Goal: Transaction & Acquisition: Purchase product/service

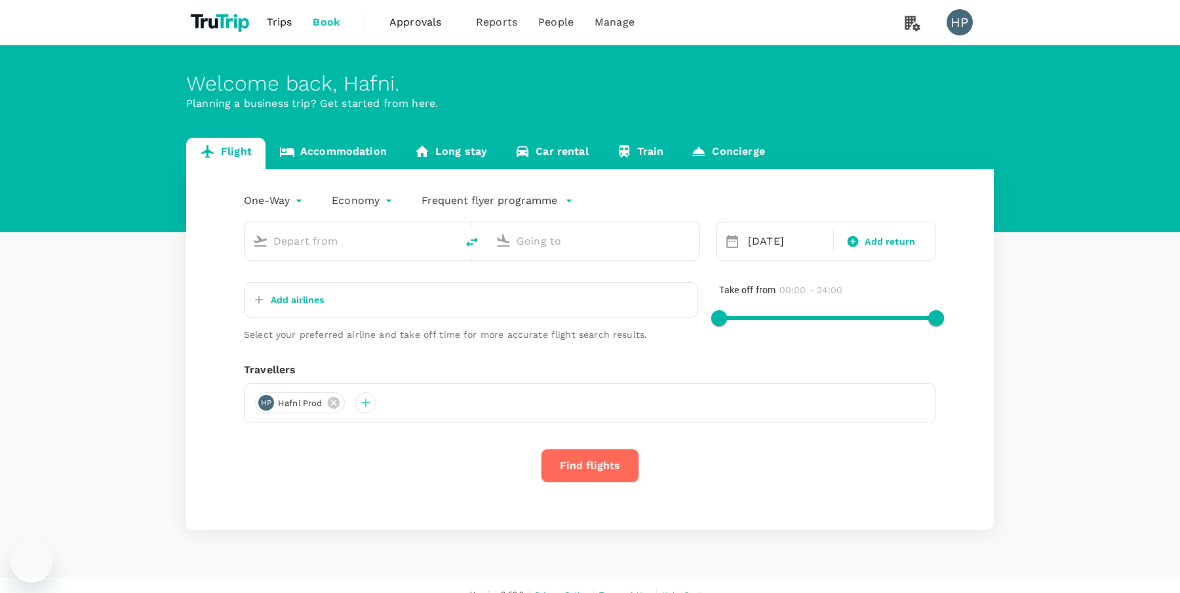
type input "Singapore Changi (SIN)"
type input "[PERSON_NAME][GEOGRAPHIC_DATA][PERSON_NAME] (SYD)"
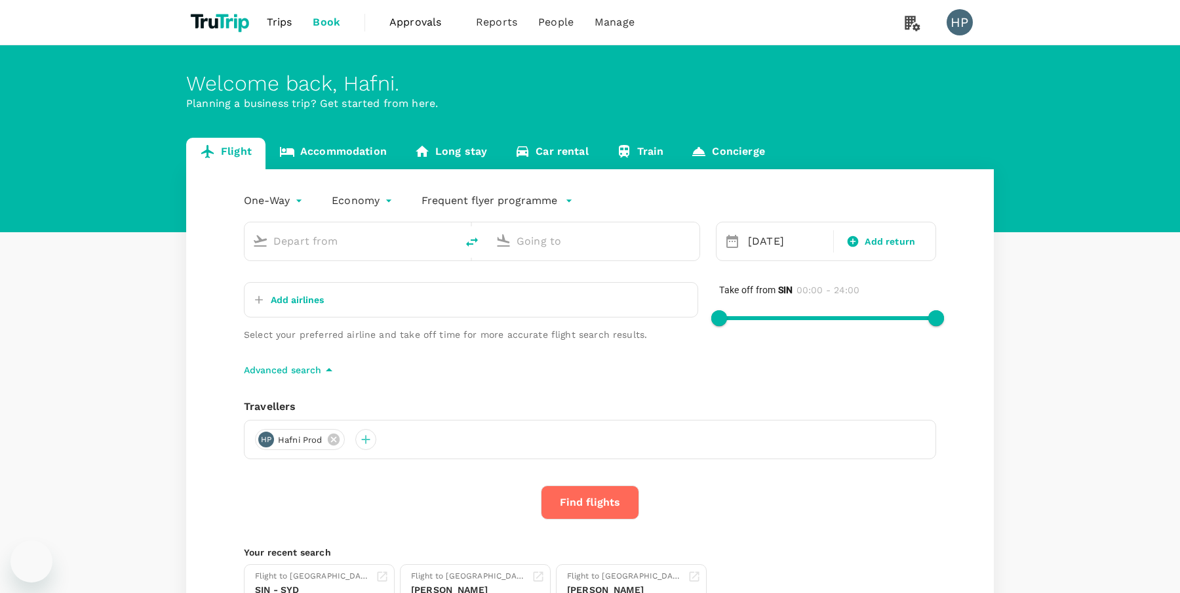
type input "Singapore Changi (SIN)"
type input "[PERSON_NAME][GEOGRAPHIC_DATA][PERSON_NAME] (SYD)"
click at [760, 241] on div "[DATE]" at bounding box center [787, 241] width 88 height 26
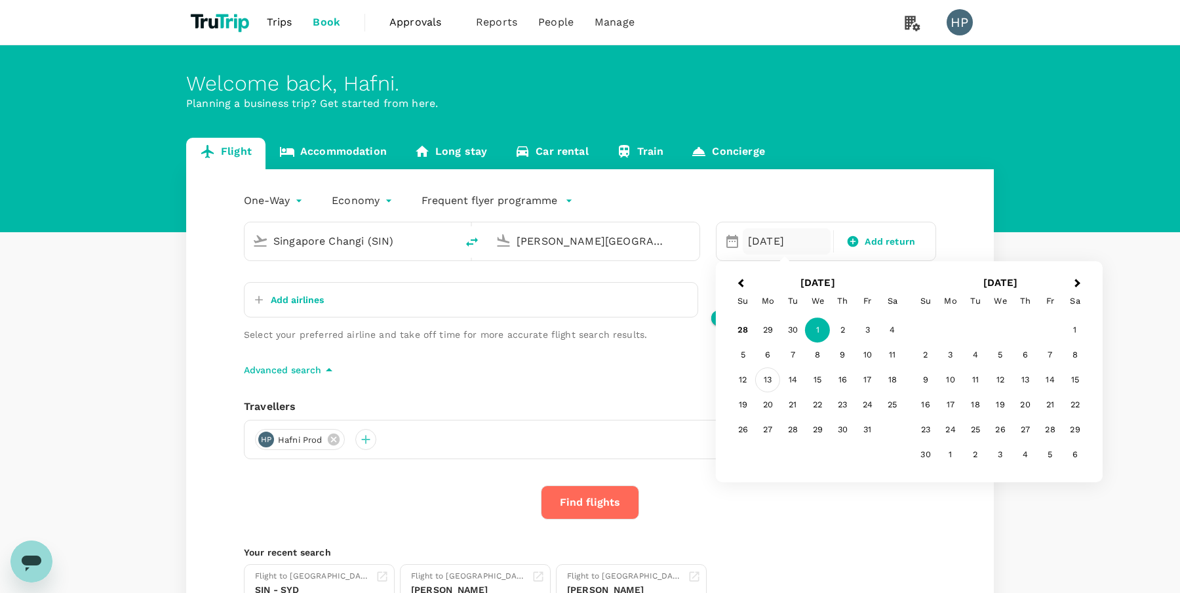
click at [766, 376] on div "13" at bounding box center [767, 380] width 25 height 25
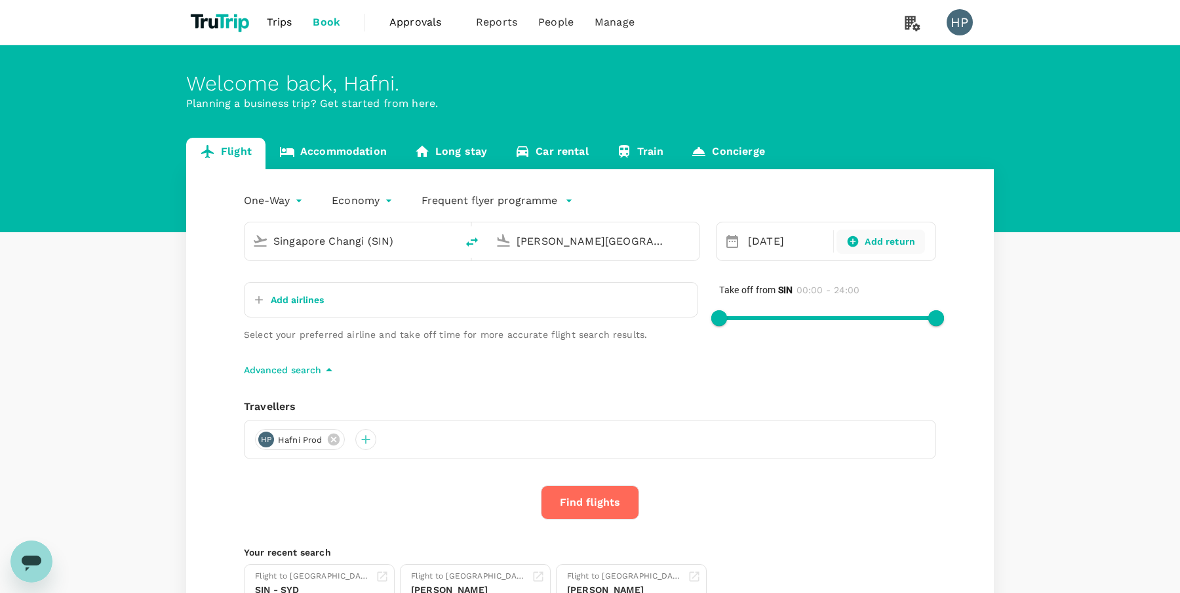
click at [886, 245] on span "Add return" at bounding box center [890, 242] width 50 height 14
type input "roundtrip"
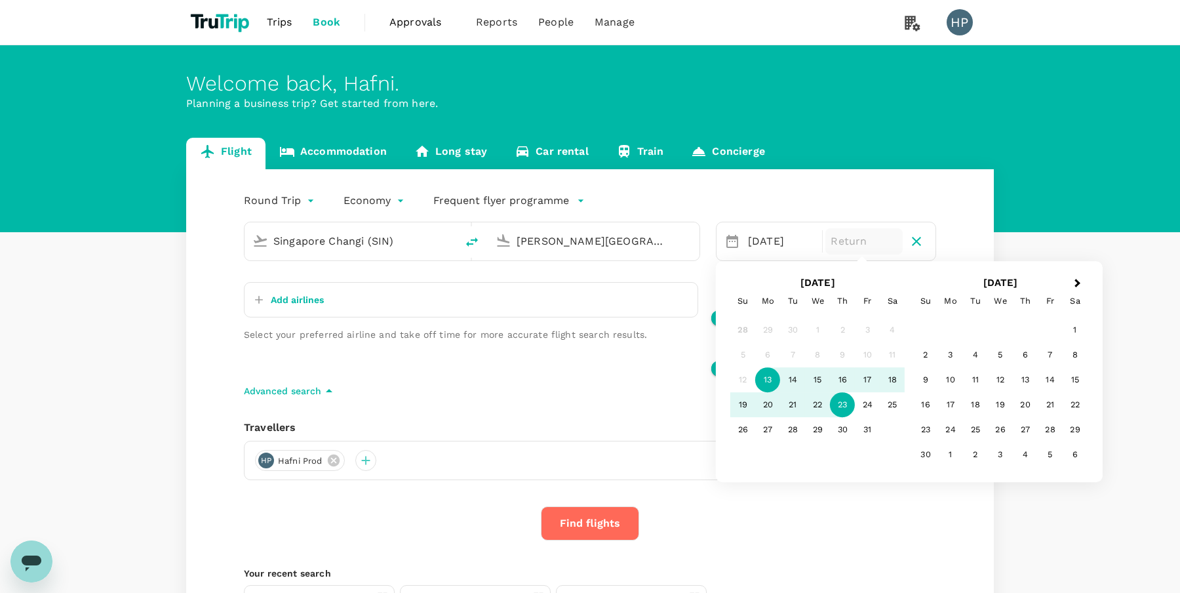
click at [844, 395] on div "23" at bounding box center [842, 405] width 25 height 25
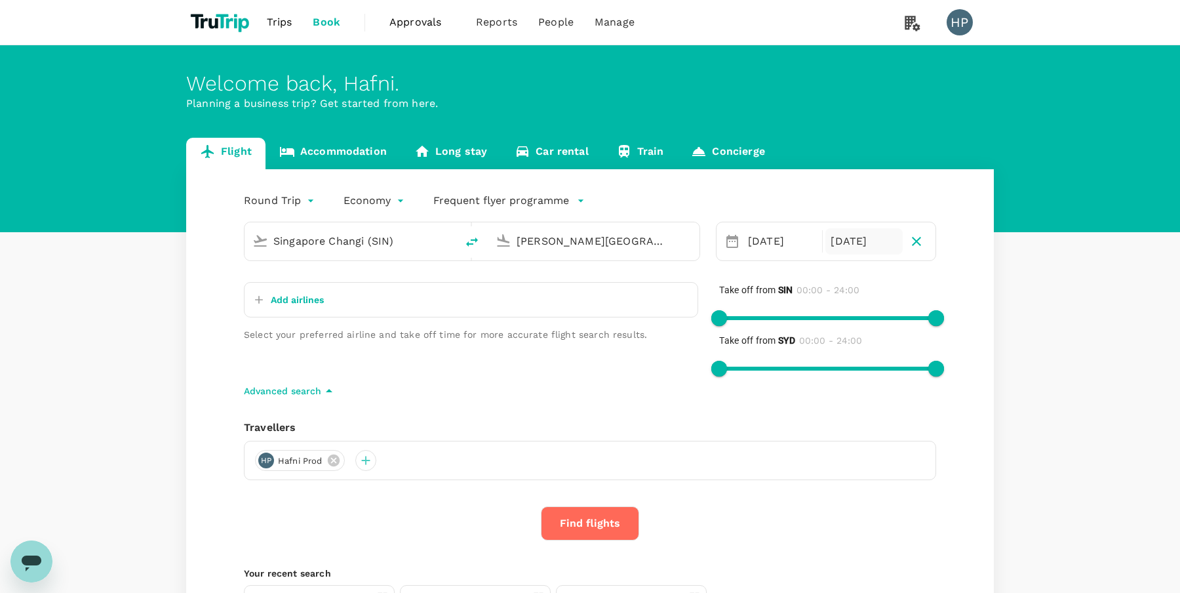
click at [296, 297] on p "Add airlines" at bounding box center [297, 299] width 53 height 13
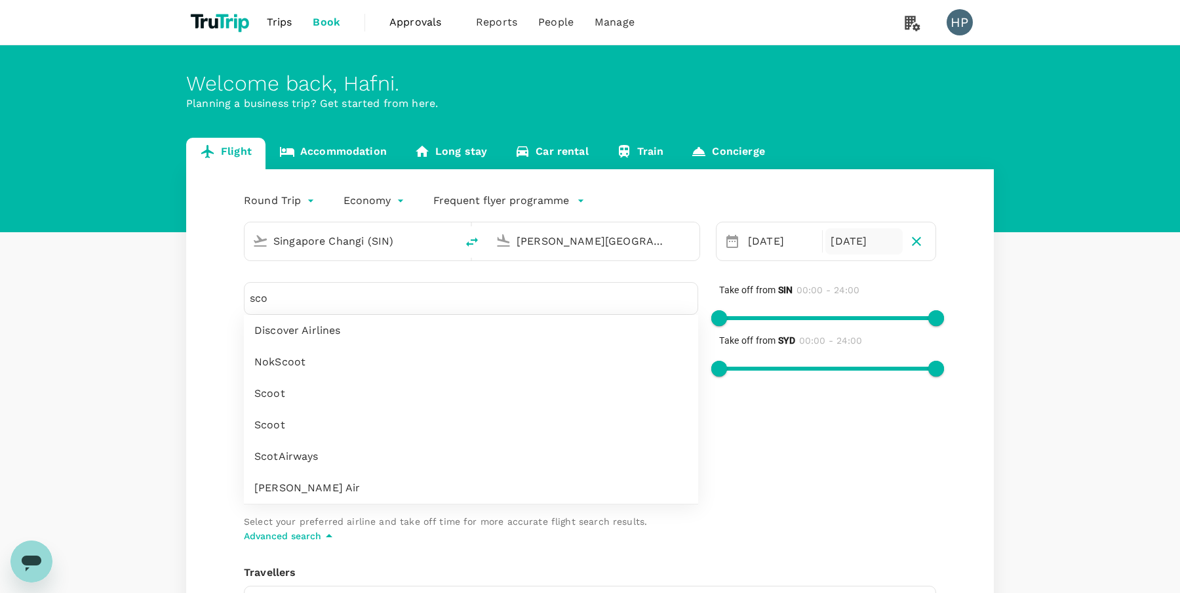
type input "sco"
click at [281, 394] on span "Scoot" at bounding box center [470, 393] width 433 height 16
click at [281, 417] on span "Scoot" at bounding box center [470, 425] width 433 height 16
click at [210, 465] on div "Round Trip roundtrip Economy economy Frequent flyer programme Singapore Changi …" at bounding box center [589, 485] width 807 height 633
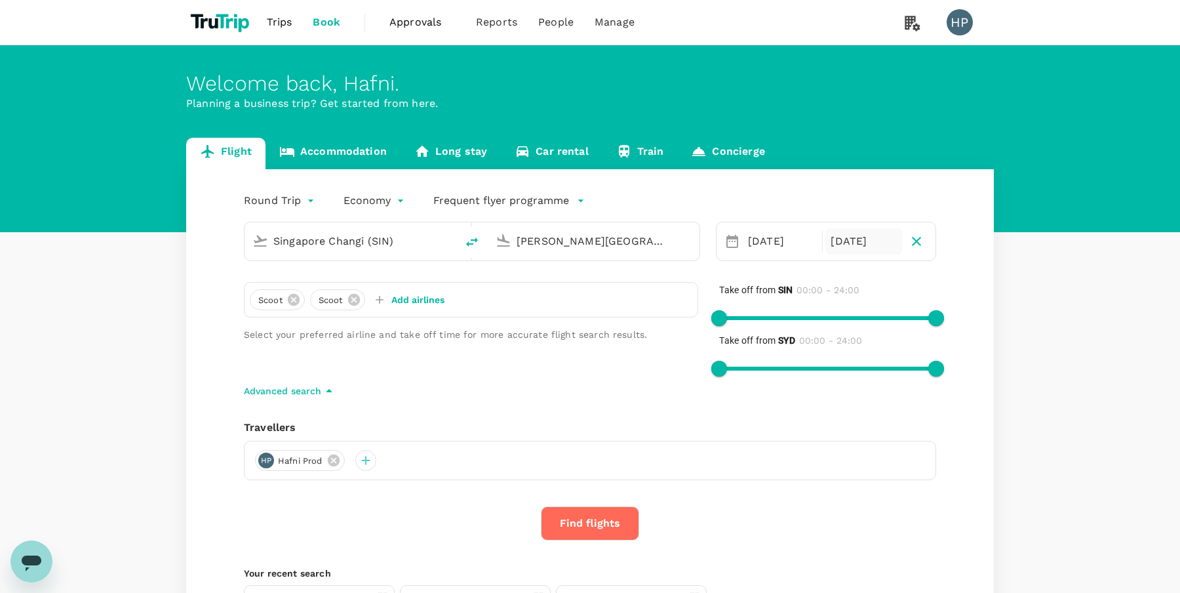
click at [566, 522] on button "Find flights" at bounding box center [590, 523] width 98 height 34
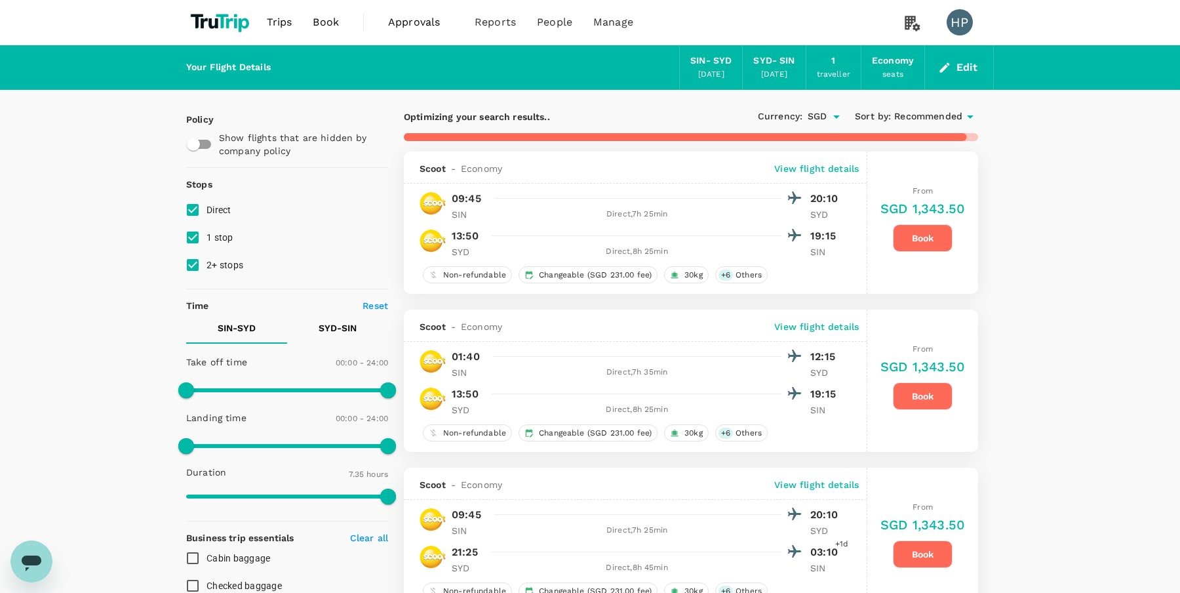
type input "515"
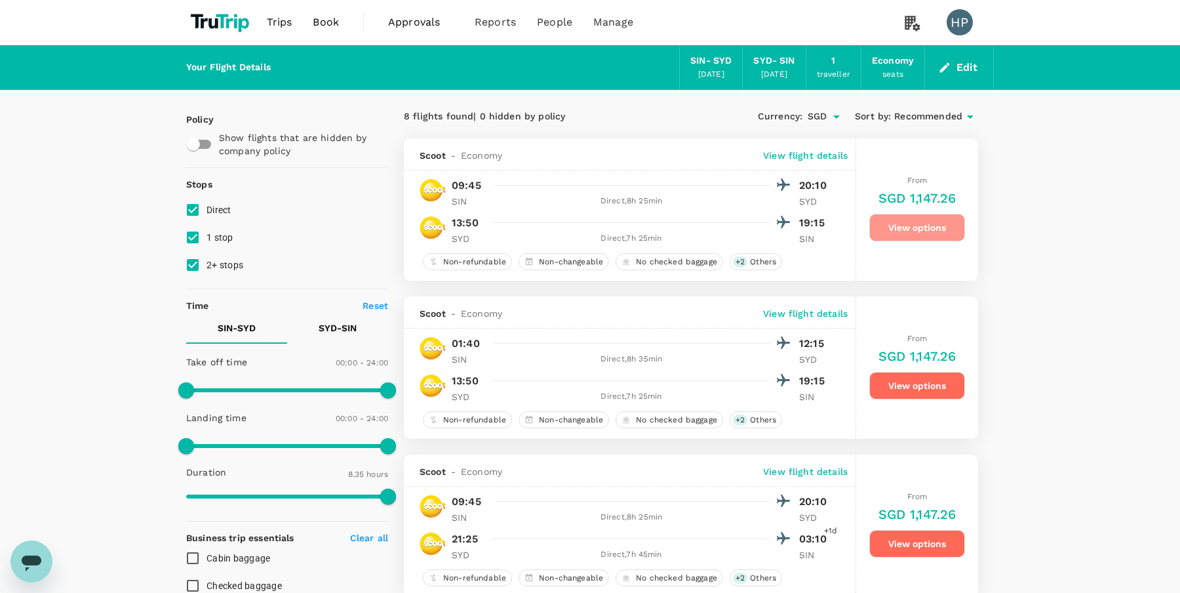
click at [896, 231] on button "View options" at bounding box center [917, 228] width 96 height 28
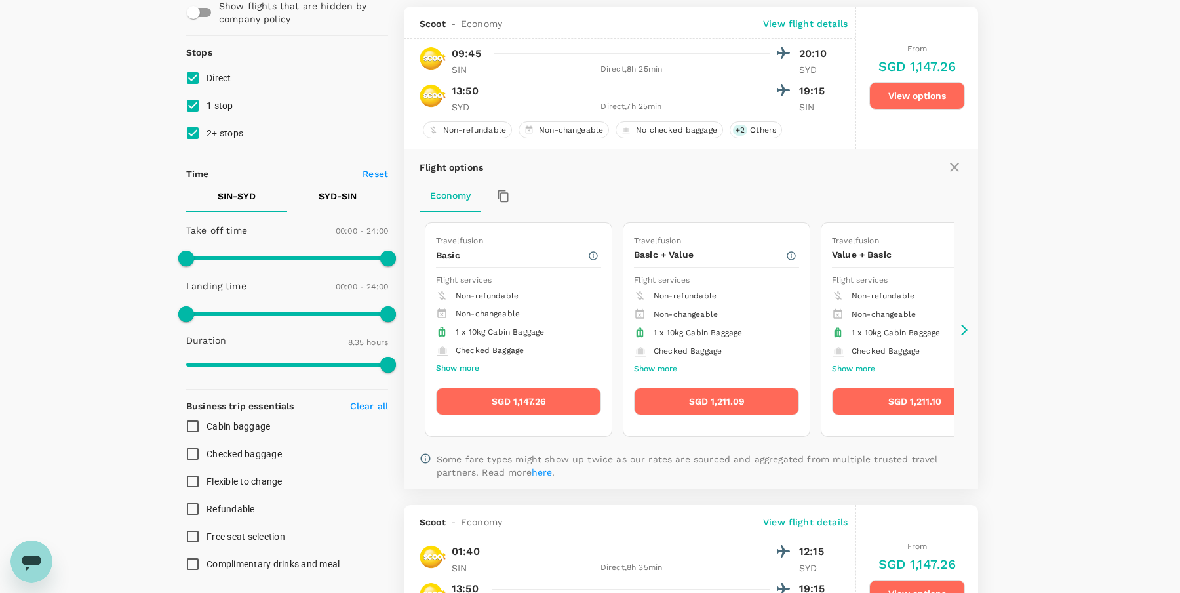
scroll to position [127, 0]
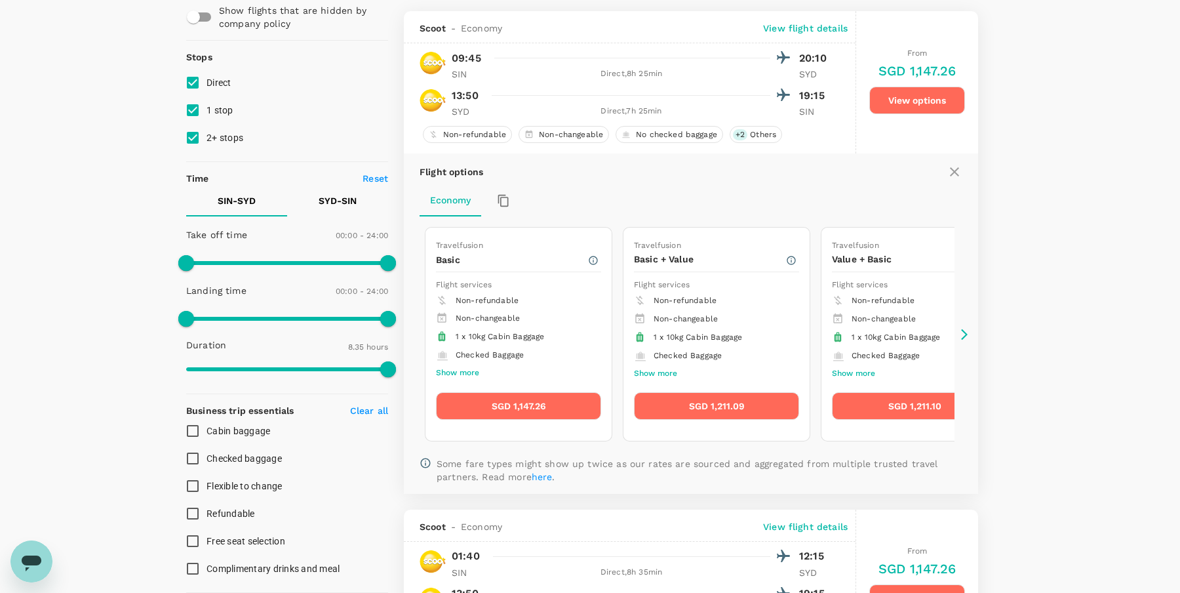
click at [963, 332] on icon at bounding box center [964, 334] width 13 height 13
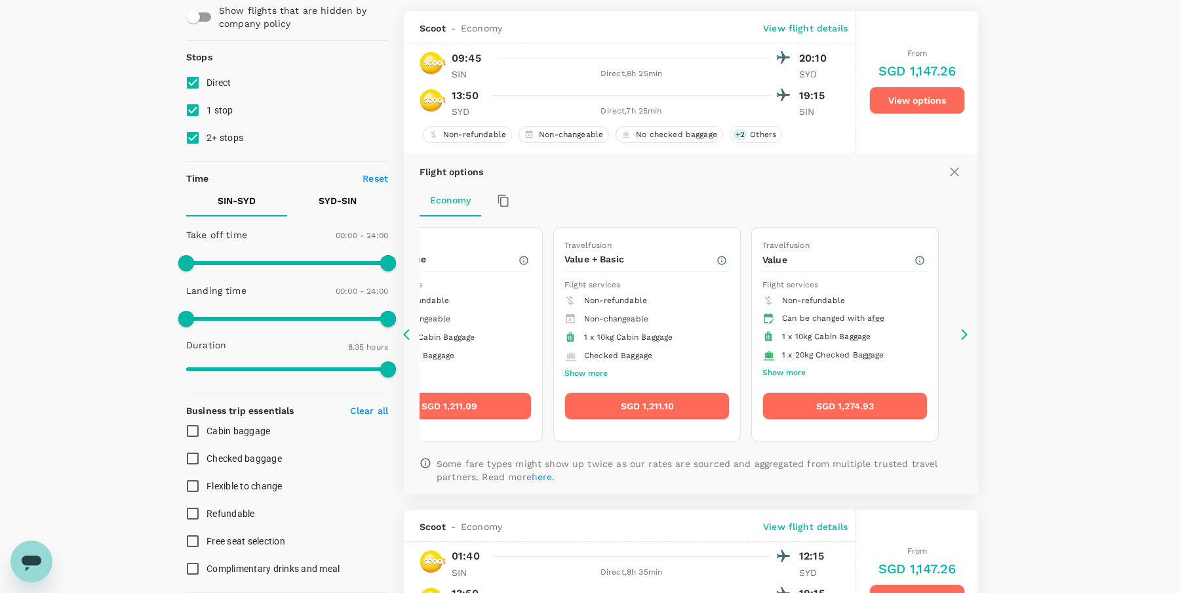
click at [965, 337] on icon at bounding box center [964, 334] width 13 height 13
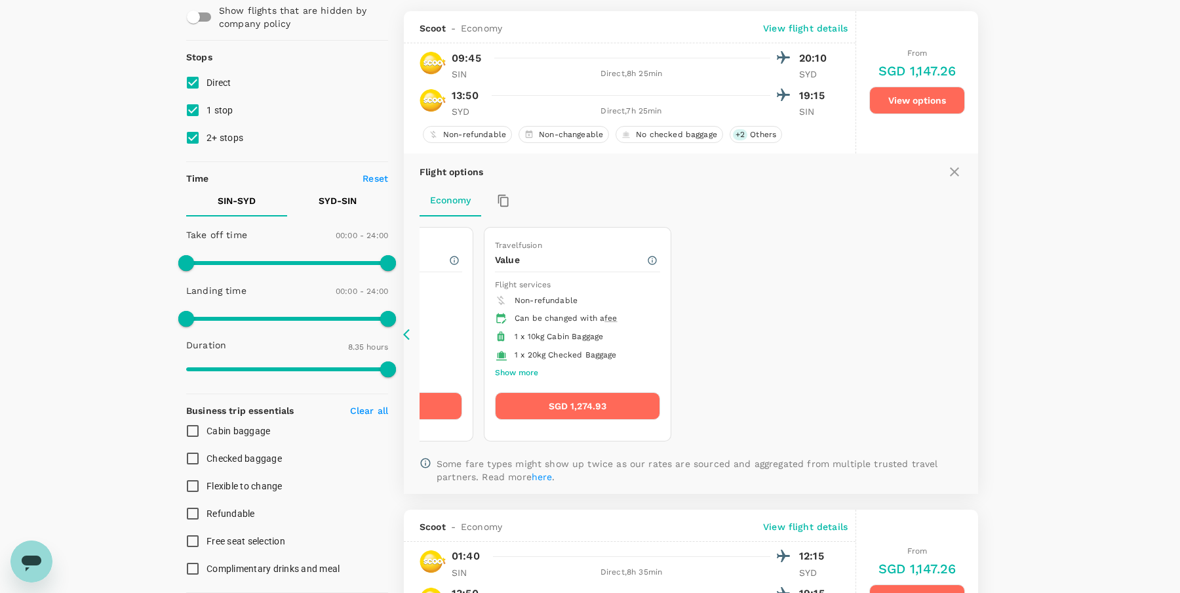
click at [406, 331] on icon at bounding box center [409, 334] width 13 height 13
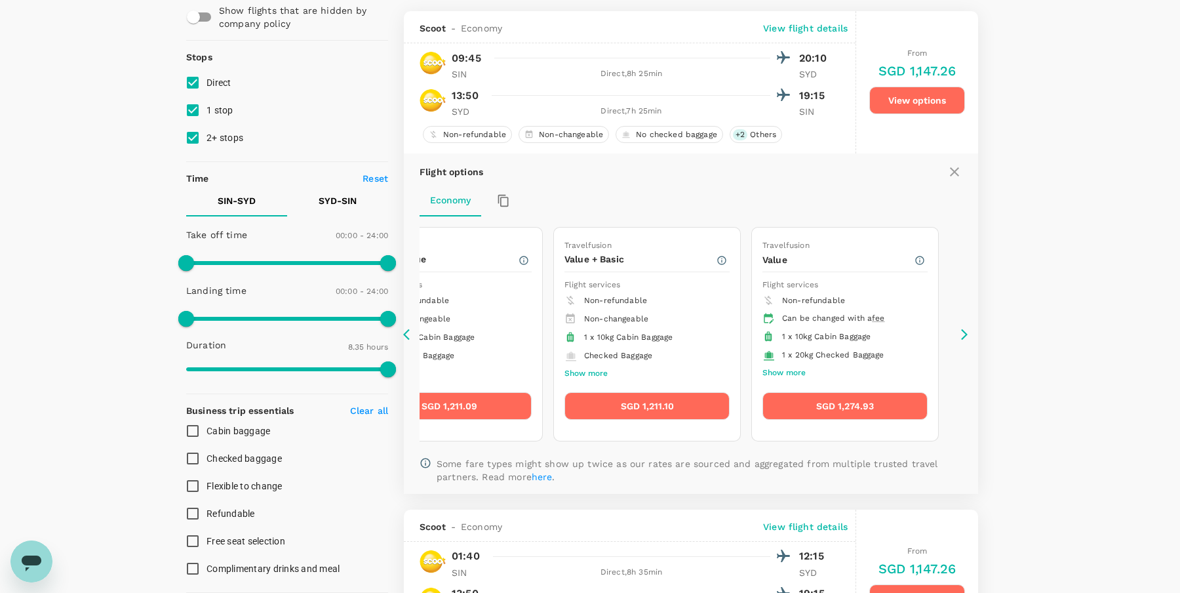
click at [406, 331] on icon at bounding box center [409, 334] width 13 height 13
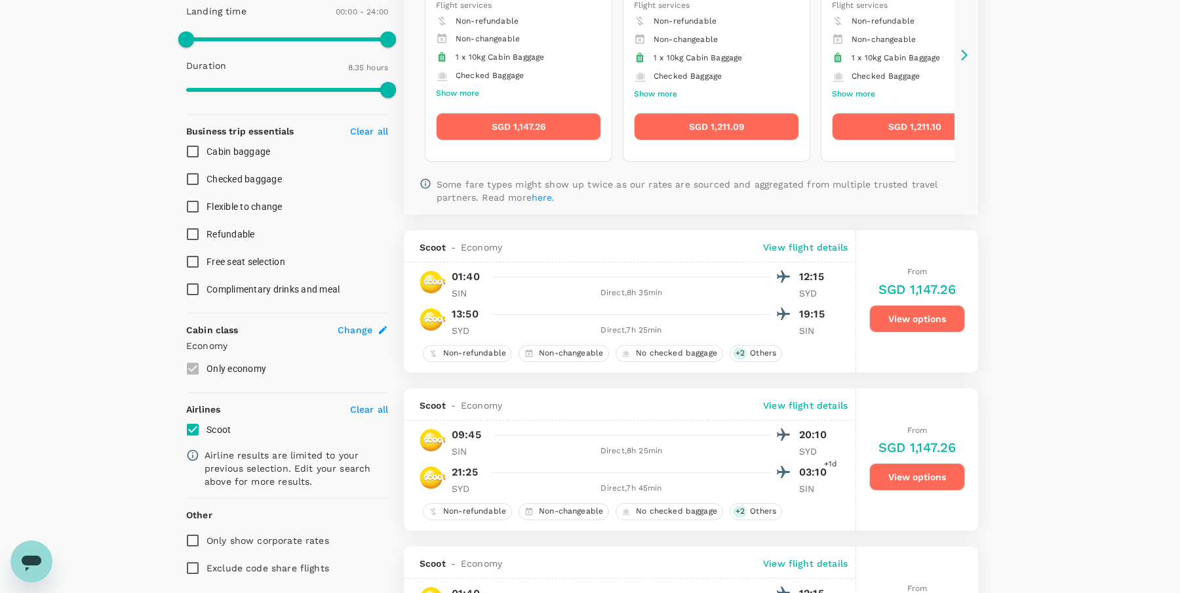
scroll to position [420, 0]
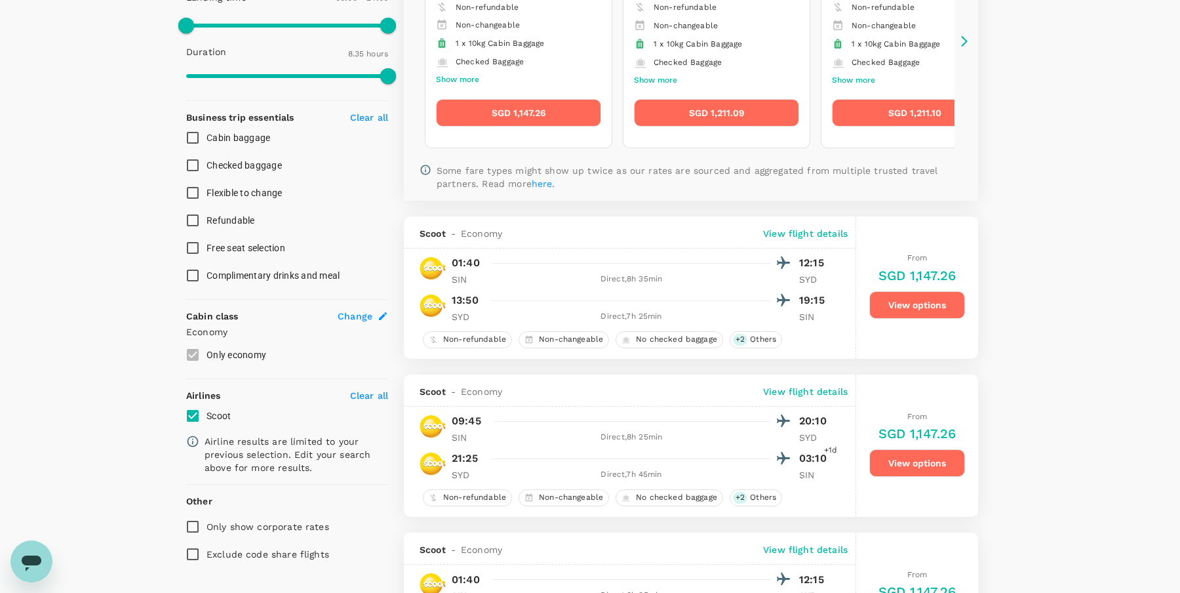
click at [913, 294] on button "View options" at bounding box center [917, 305] width 96 height 28
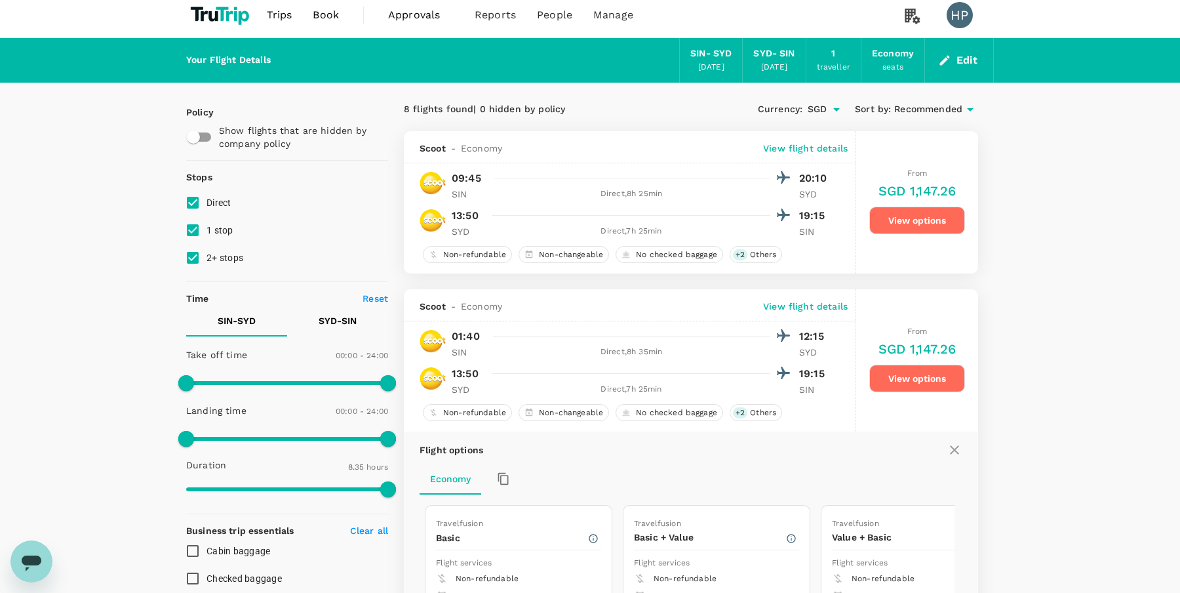
scroll to position [0, 0]
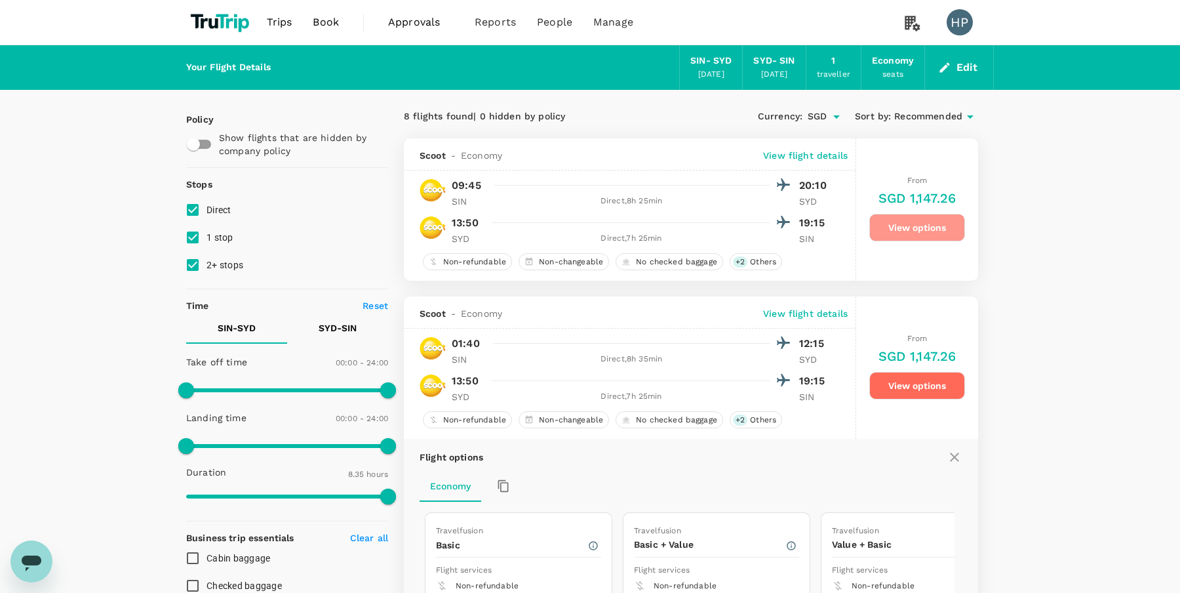
click at [925, 229] on button "View options" at bounding box center [917, 228] width 96 height 28
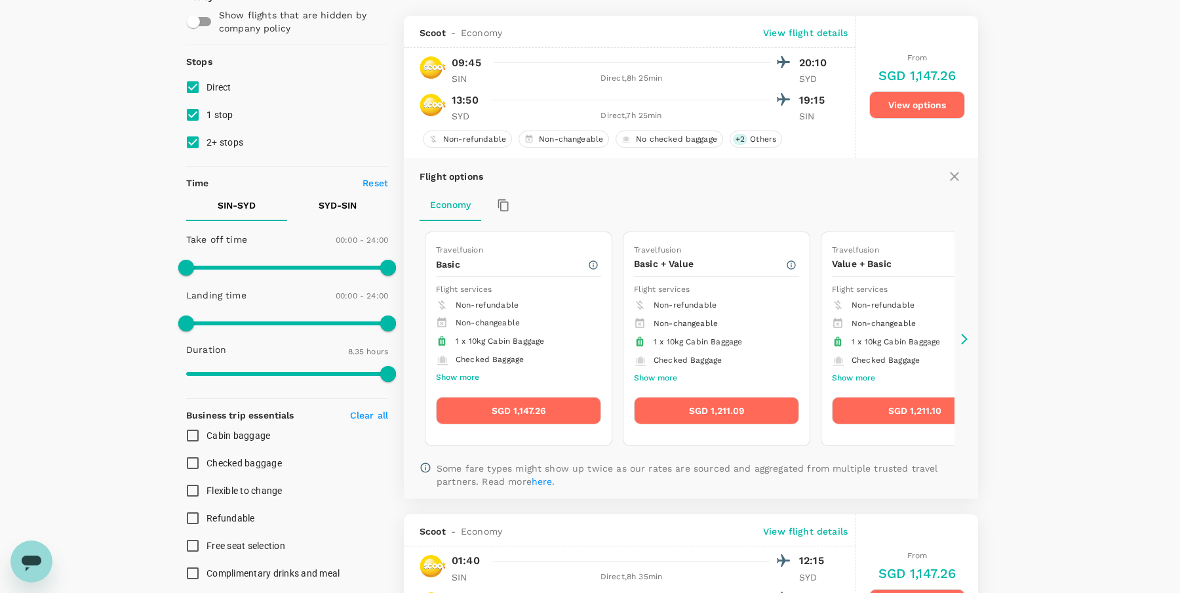
scroll to position [138, 0]
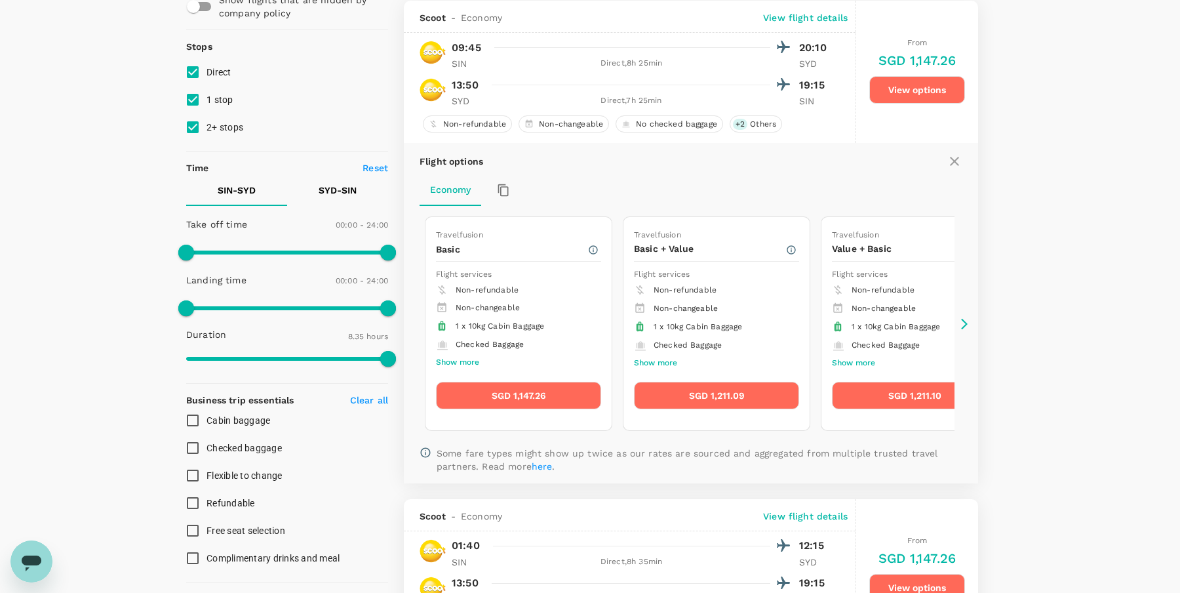
click at [962, 319] on icon at bounding box center [964, 323] width 13 height 13
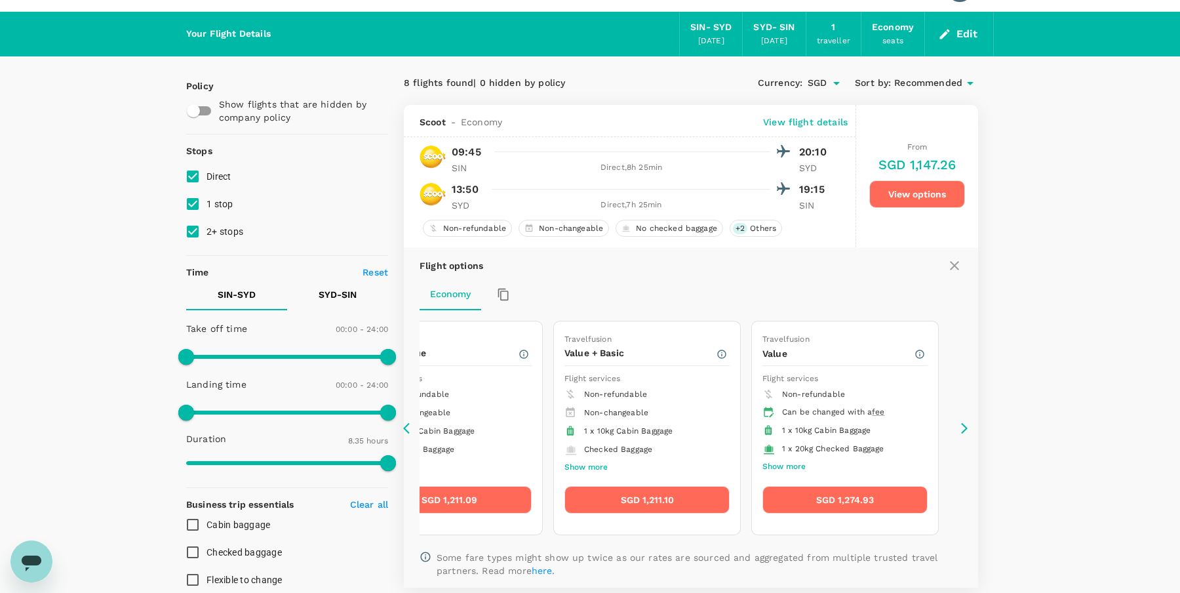
scroll to position [33, 0]
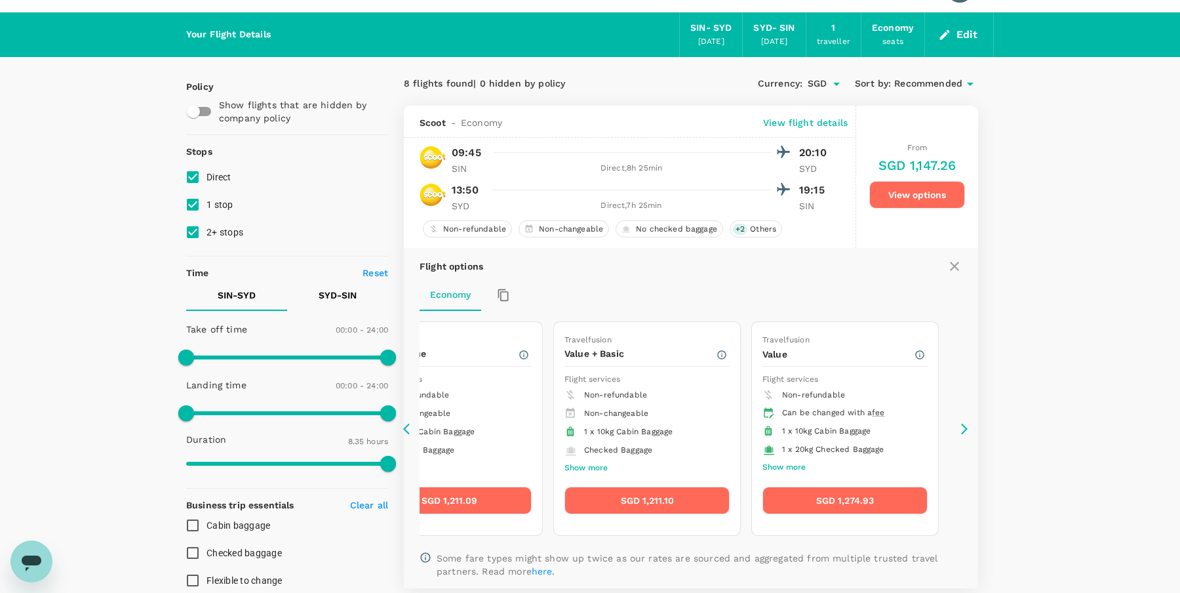
click at [830, 498] on button "SGD 1,274.93" at bounding box center [844, 500] width 165 height 28
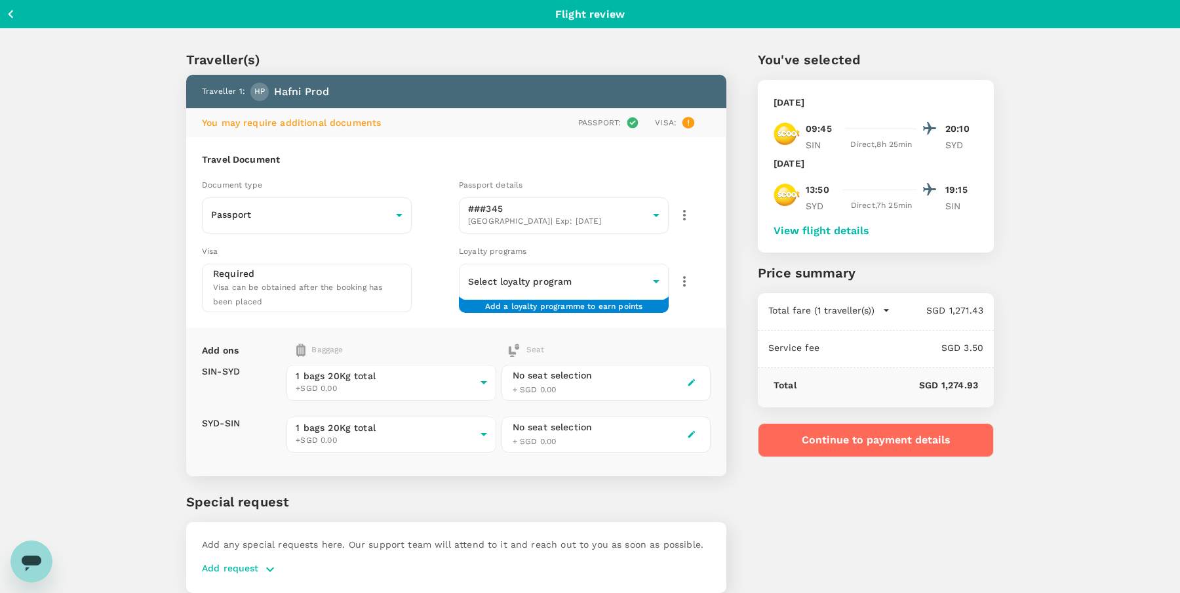
click at [84, 377] on div "Traveller(s) Traveller 1 : HP Hafni Prod You may require additional documents P…" at bounding box center [590, 318] width 1180 height 579
click at [366, 377] on body "Back to flight results Flight review Traveller(s) Traveller 1 : HP Hafni Prod Y…" at bounding box center [590, 322] width 1180 height 644
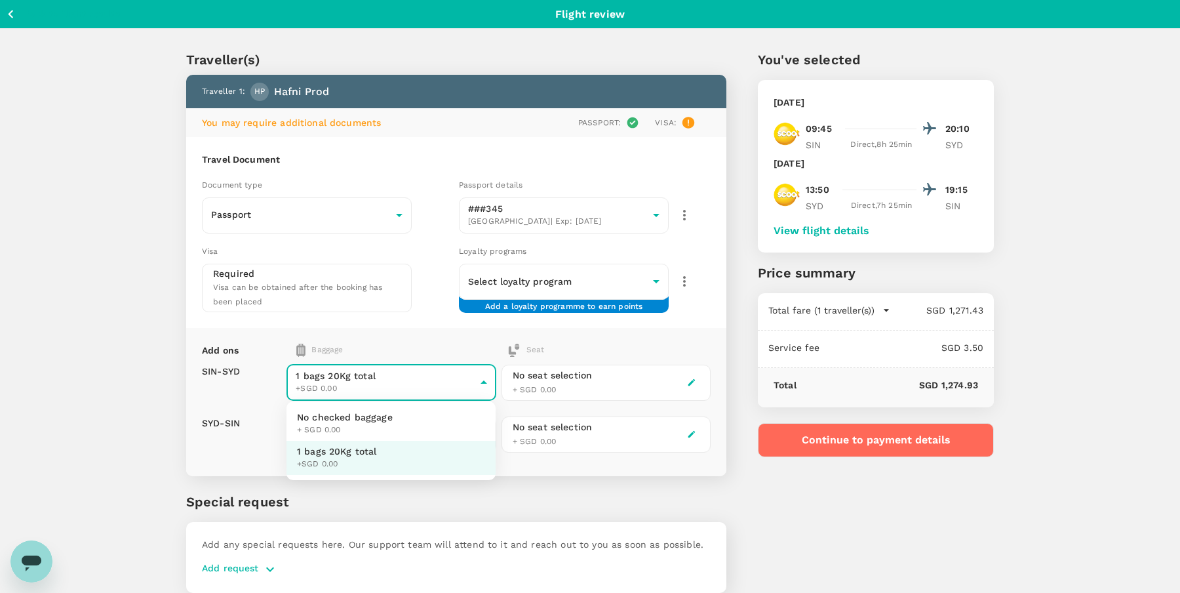
click at [367, 379] on div at bounding box center [590, 296] width 1180 height 593
click at [362, 421] on body "Back to flight results Flight review Traveller(s) Traveller 1 : HP Hafni Prod Y…" at bounding box center [590, 322] width 1180 height 644
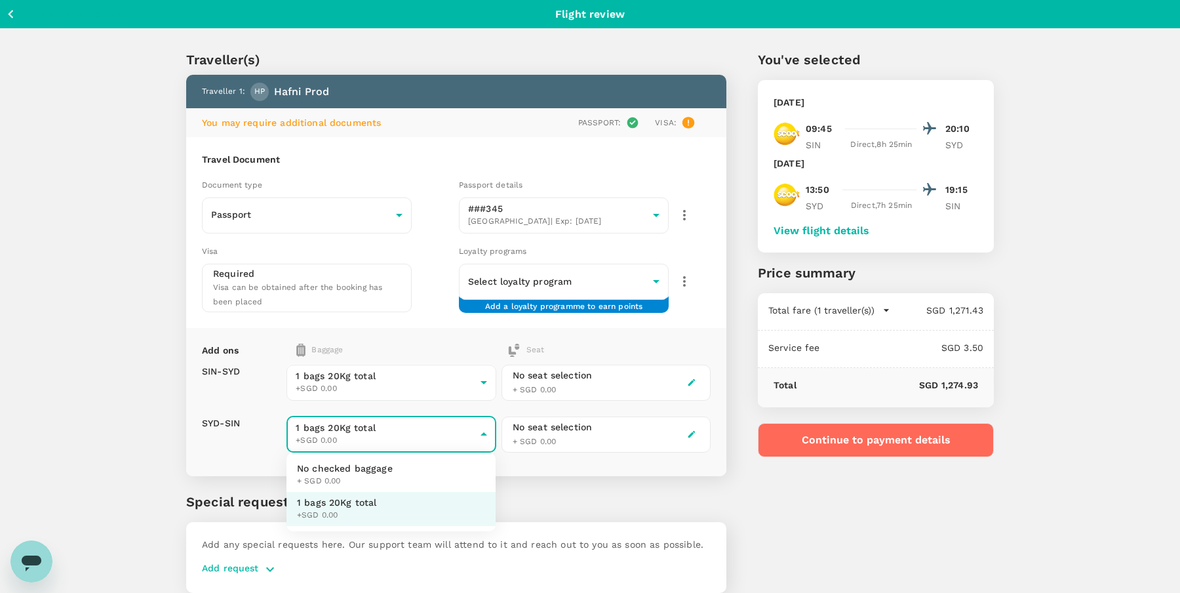
click at [356, 430] on div at bounding box center [590, 296] width 1180 height 593
click at [163, 400] on div "Traveller(s) Traveller 1 : HP Hafni Prod You may require additional documents P…" at bounding box center [441, 313] width 572 height 590
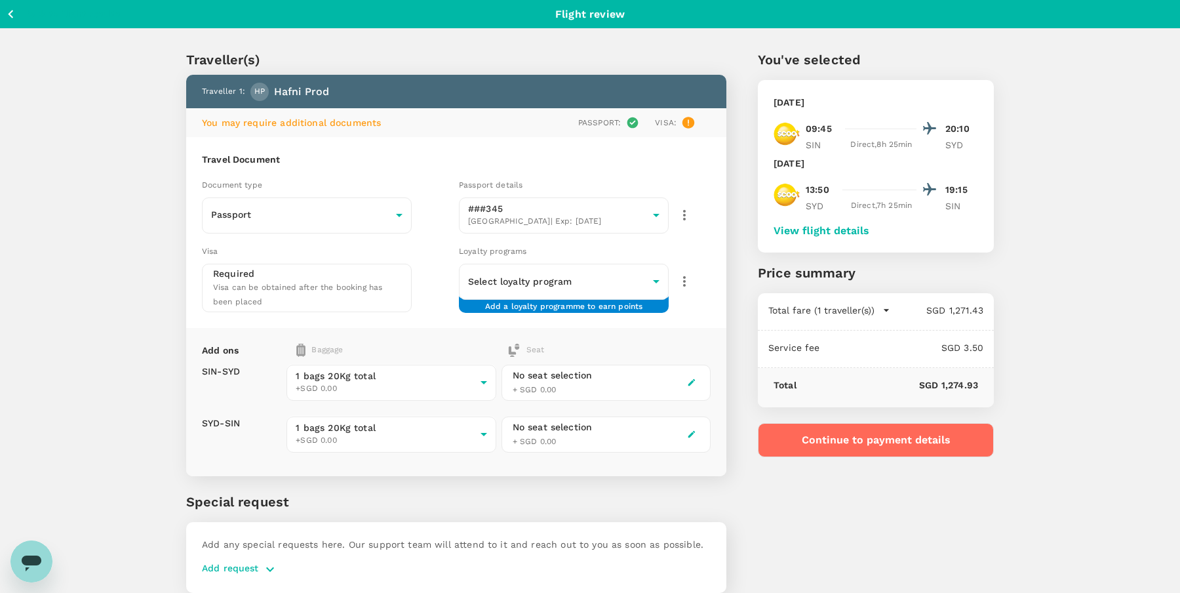
click at [10, 14] on icon "button" at bounding box center [11, 14] width 16 height 16
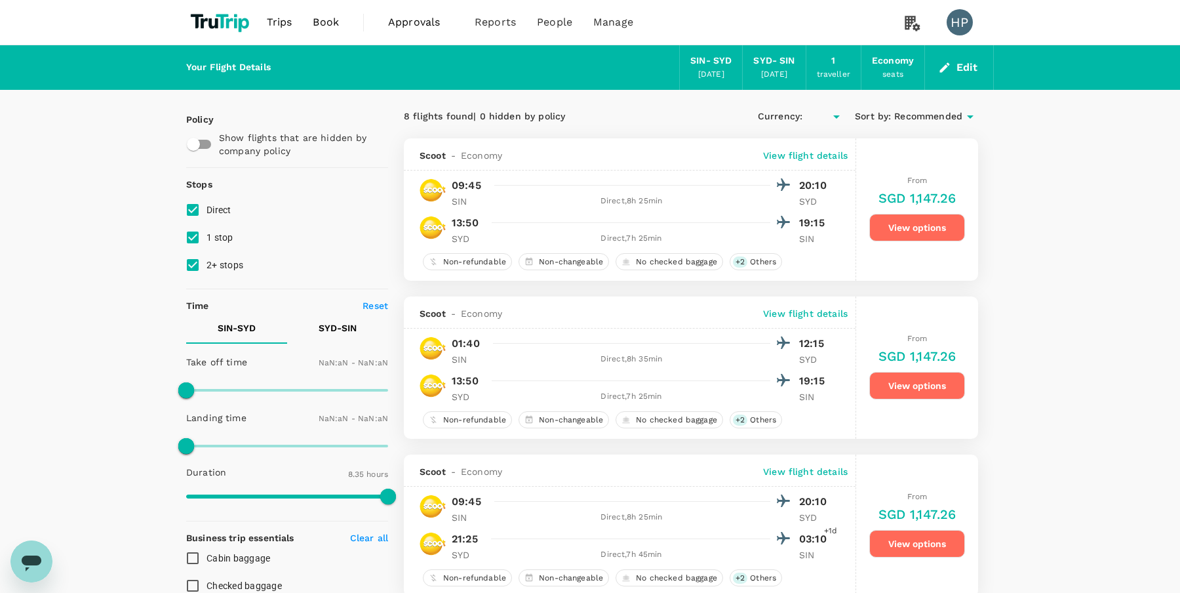
type input "SGD"
type input "1440"
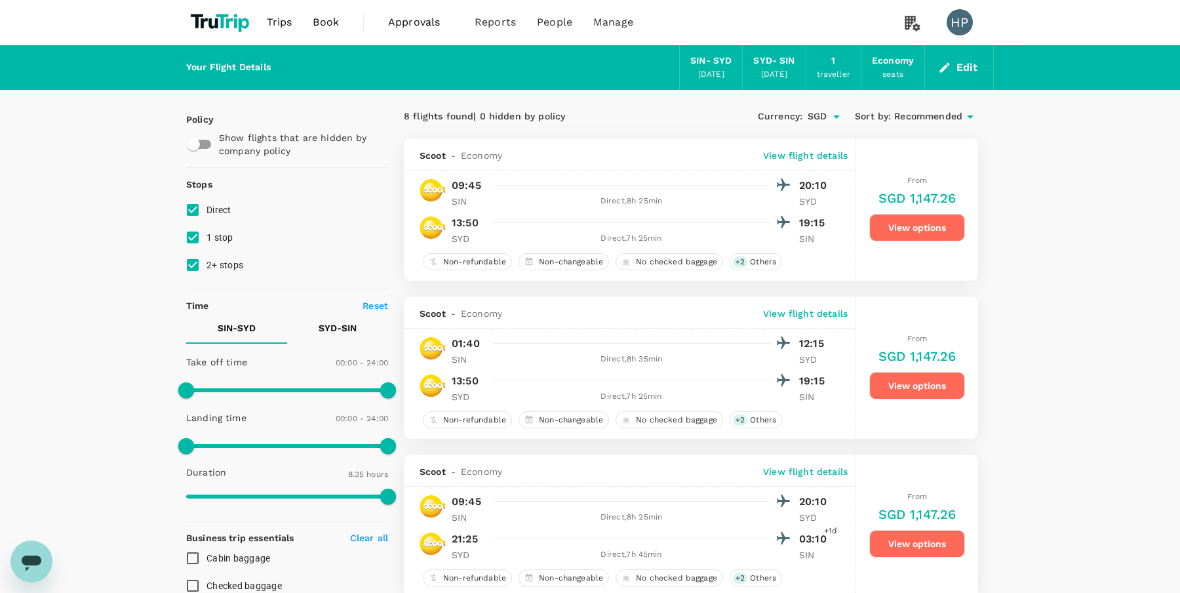
click at [931, 233] on button "View options" at bounding box center [917, 228] width 96 height 28
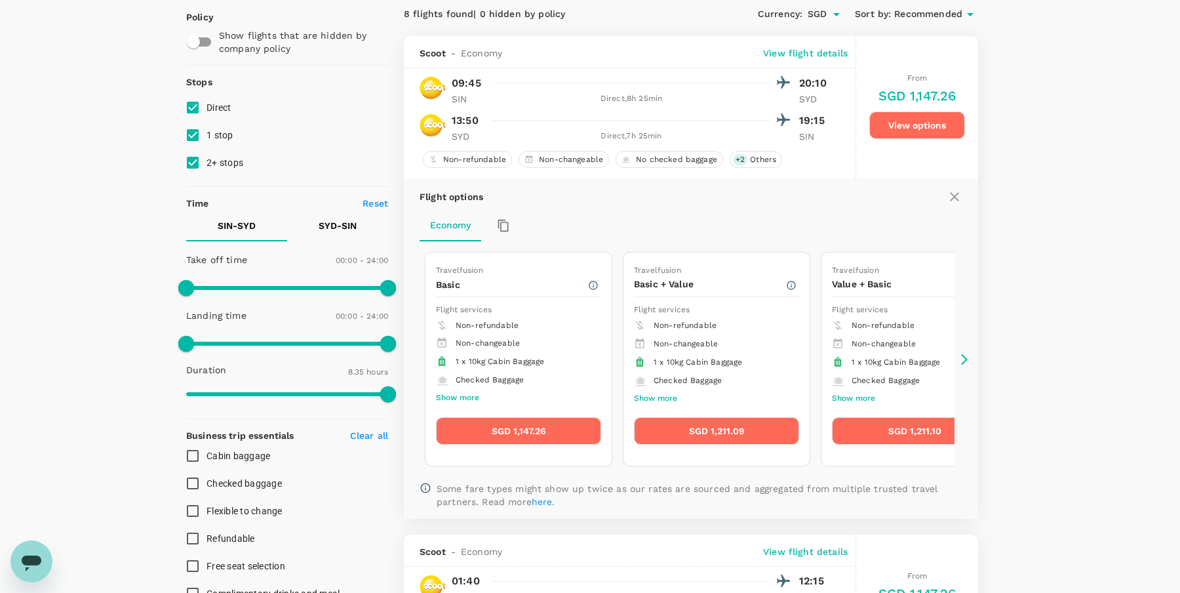
scroll to position [138, 0]
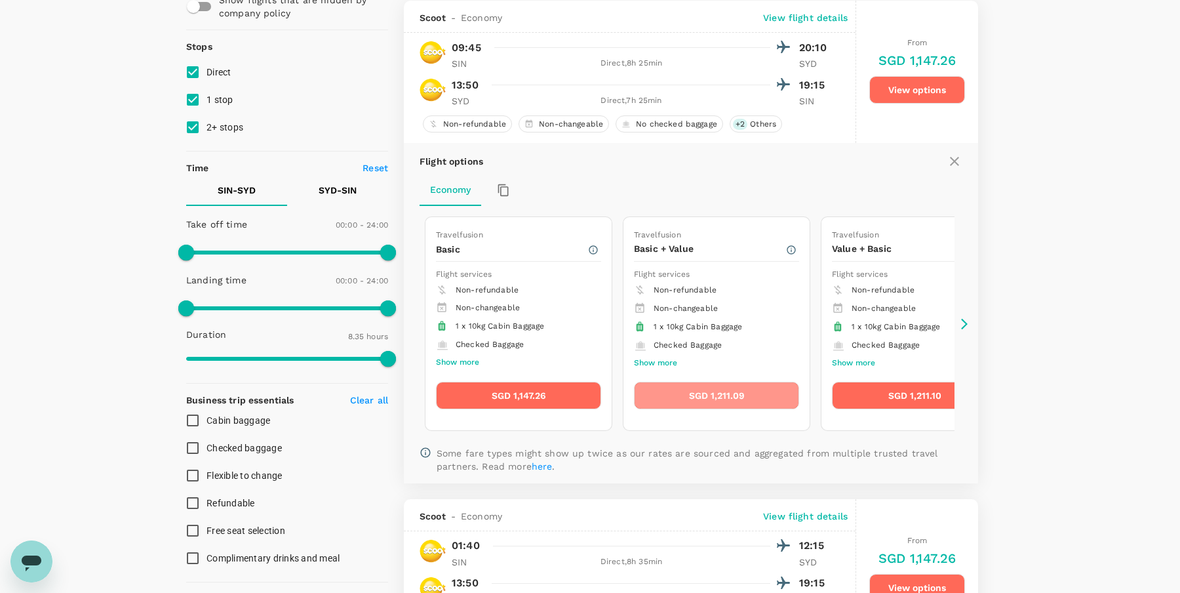
click at [706, 389] on button "SGD 1,211.09" at bounding box center [716, 395] width 165 height 28
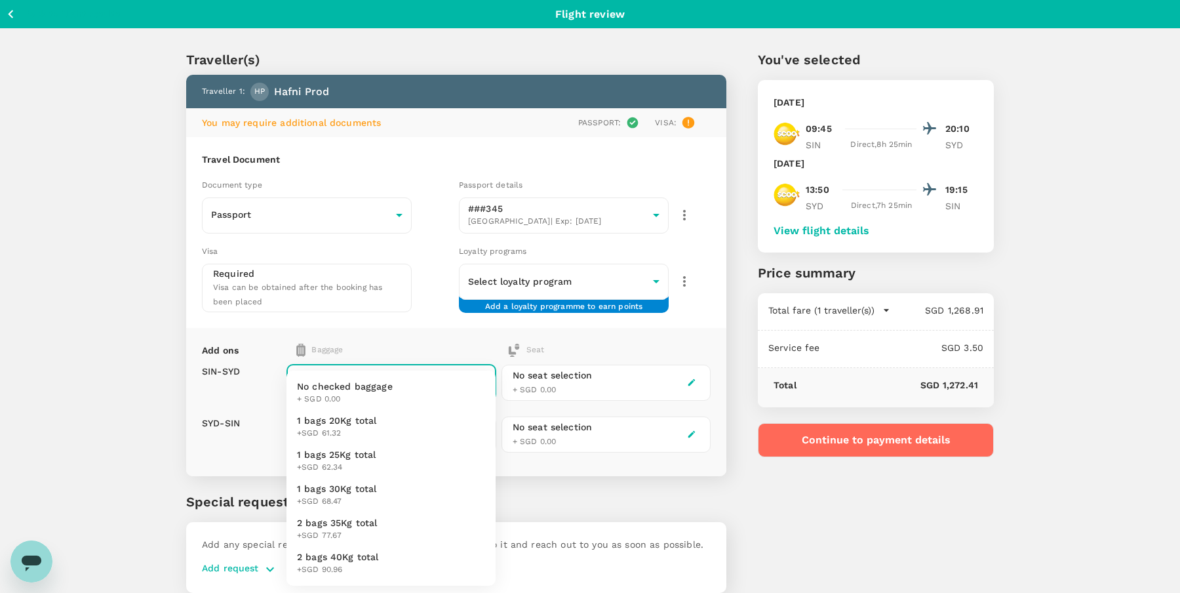
click at [379, 374] on body "Back to flight results Flight review Traveller(s) Traveller 1 : HP Hafni Prod Y…" at bounding box center [590, 322] width 1180 height 644
click at [183, 400] on div at bounding box center [590, 296] width 1180 height 593
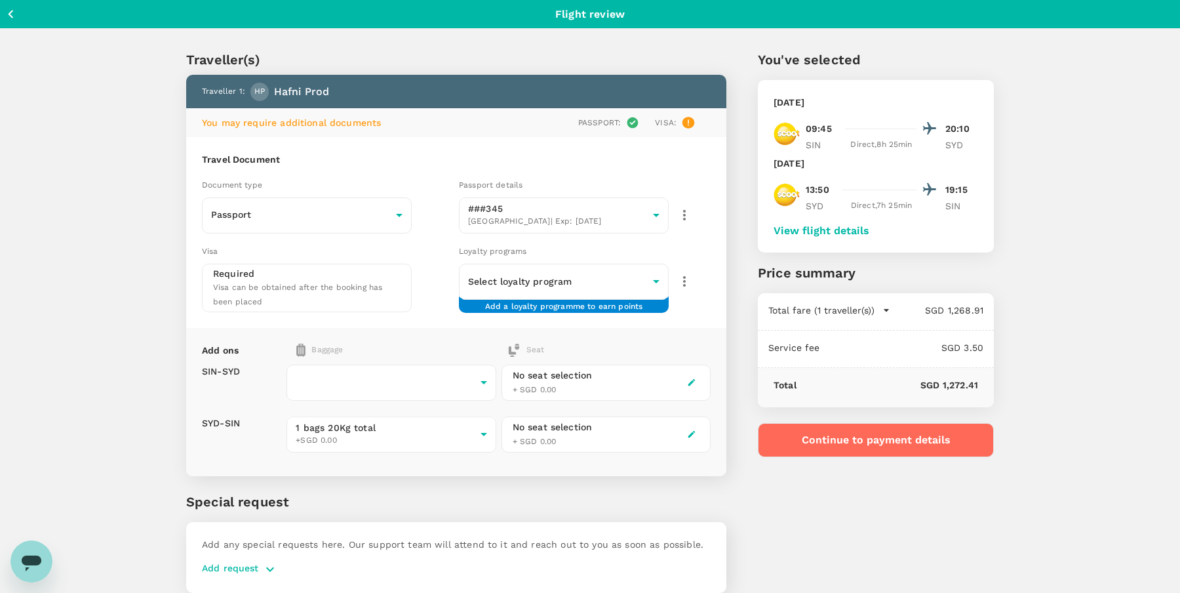
click at [166, 399] on div "Traveller(s) Traveller 1 : HP Hafni Prod You may require additional documents P…" at bounding box center [441, 313] width 572 height 590
click at [201, 393] on div "Add ons Baggage Seat SIN - SYD SYD - SIN ​ 1 - 0 ​ 1 bags 20Kg total +SGD 0.00 …" at bounding box center [456, 402] width 540 height 148
click at [368, 383] on body "Back to flight results Flight review Traveller(s) Traveller 1 : HP Hafni Prod Y…" at bounding box center [590, 322] width 1180 height 644
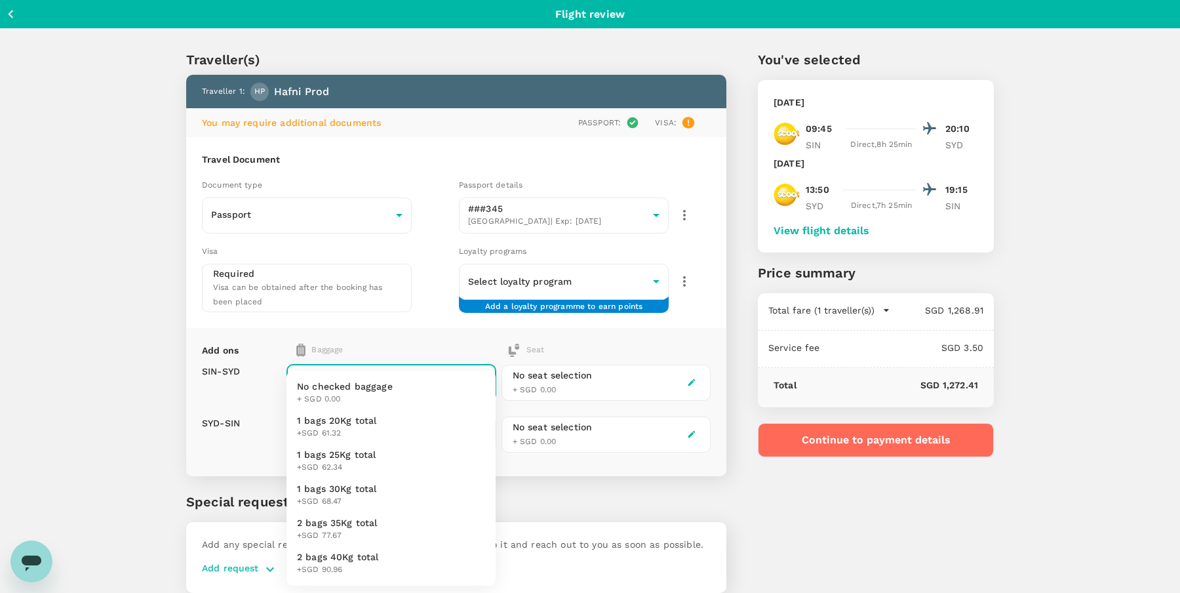
click at [244, 380] on div at bounding box center [590, 296] width 1180 height 593
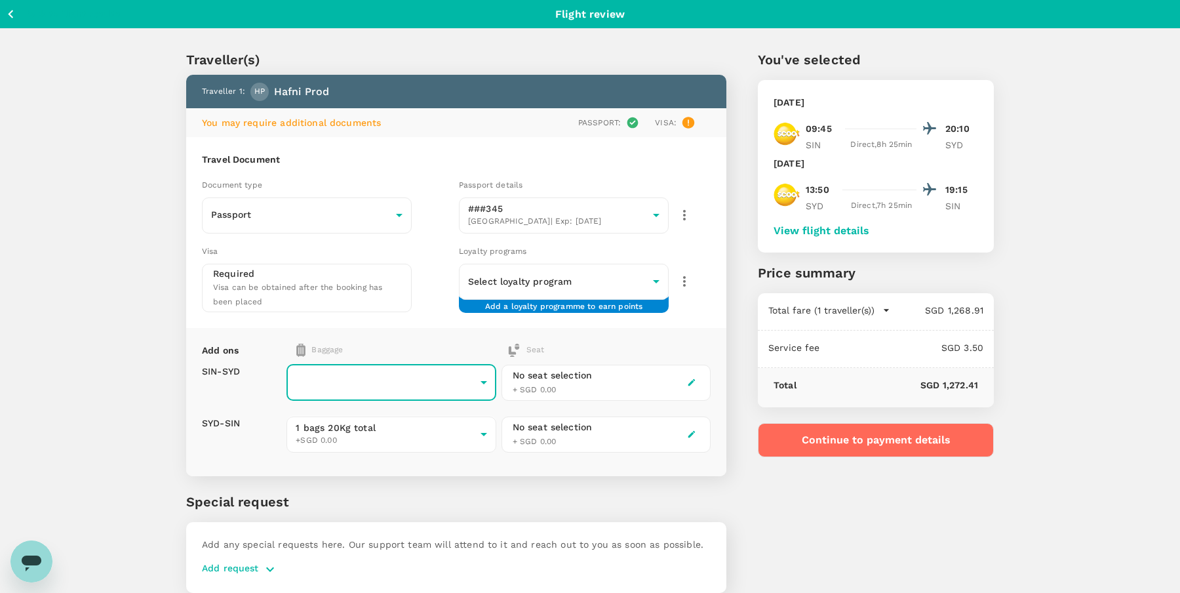
scroll to position [48, 0]
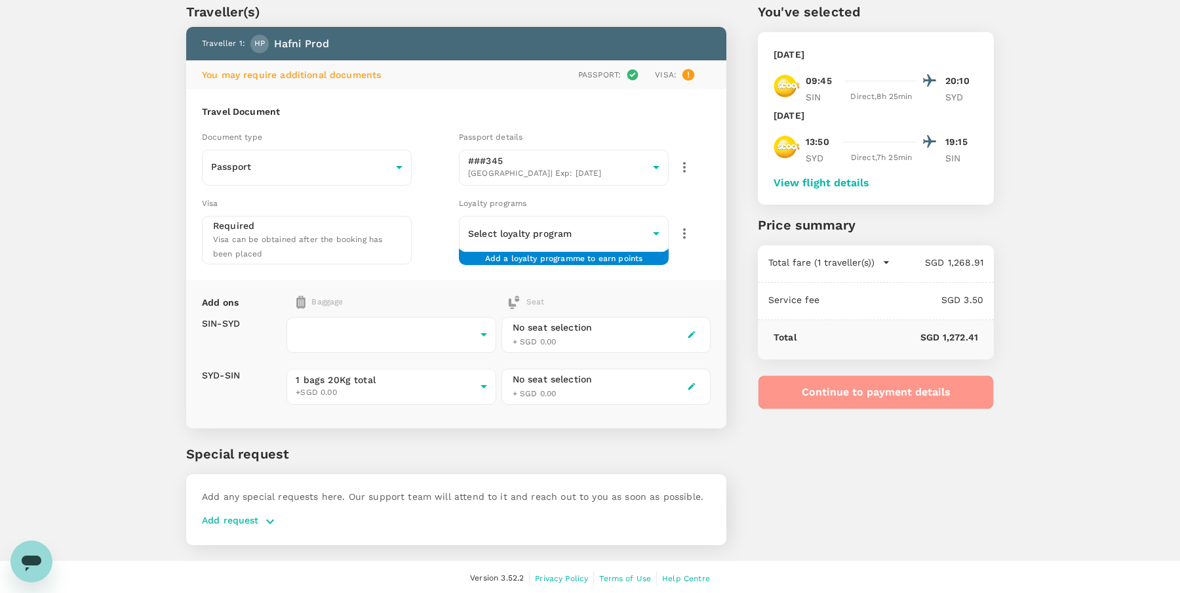
click at [840, 391] on button "Continue to payment details" at bounding box center [876, 392] width 236 height 34
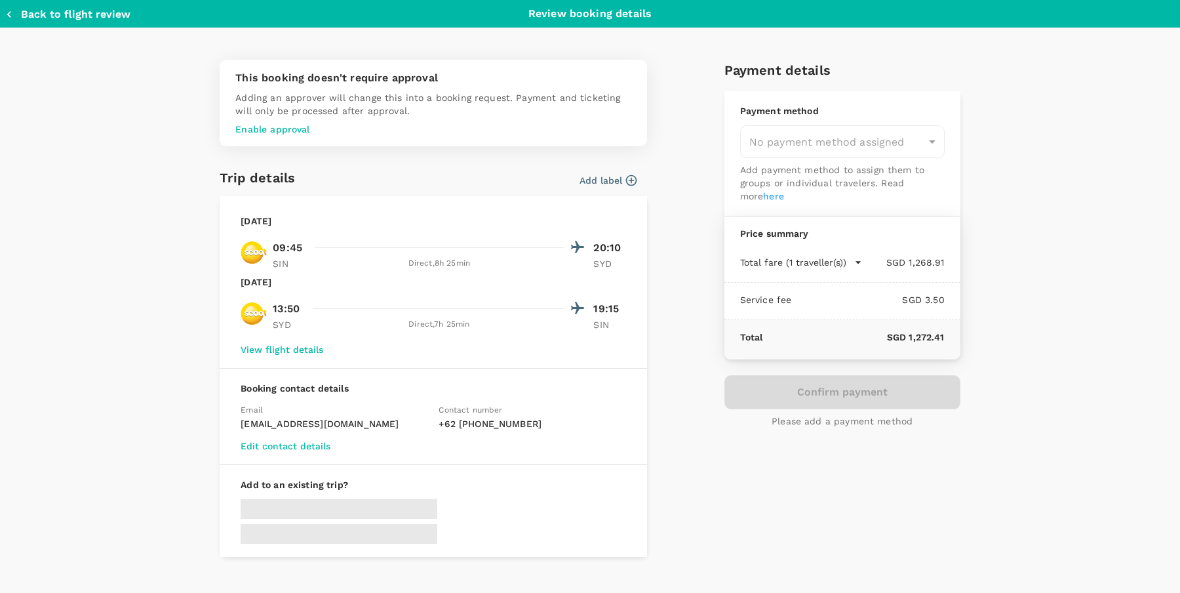
type input "98f5b229-cbcf-416a-a586-8388c47d7ffc"
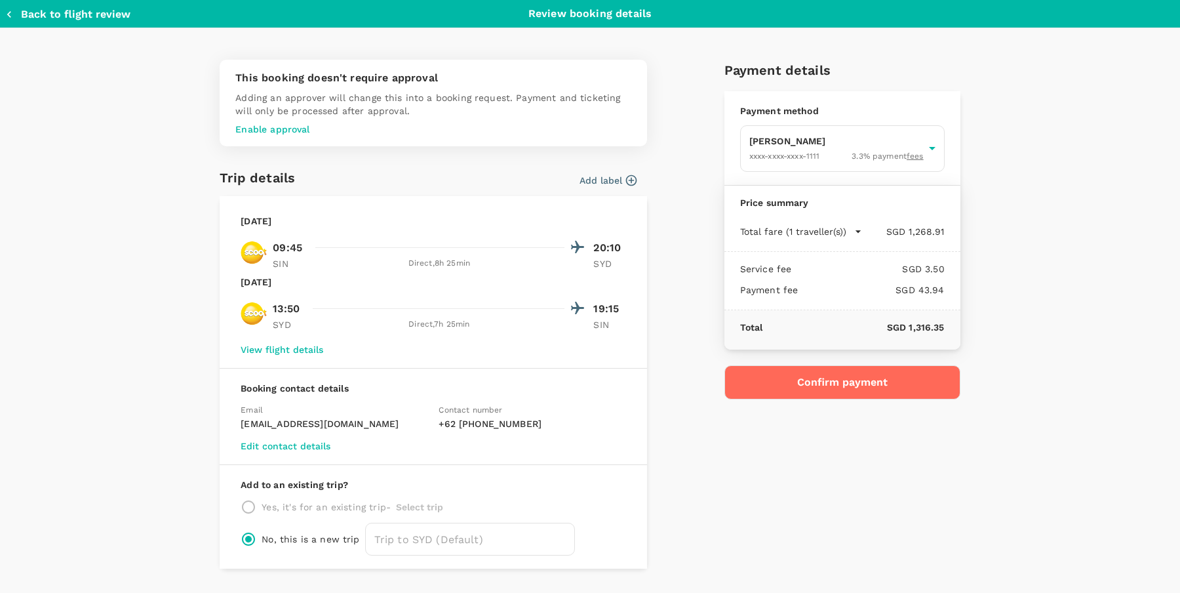
click at [20, 17] on button "Back to flight review" at bounding box center [67, 14] width 125 height 13
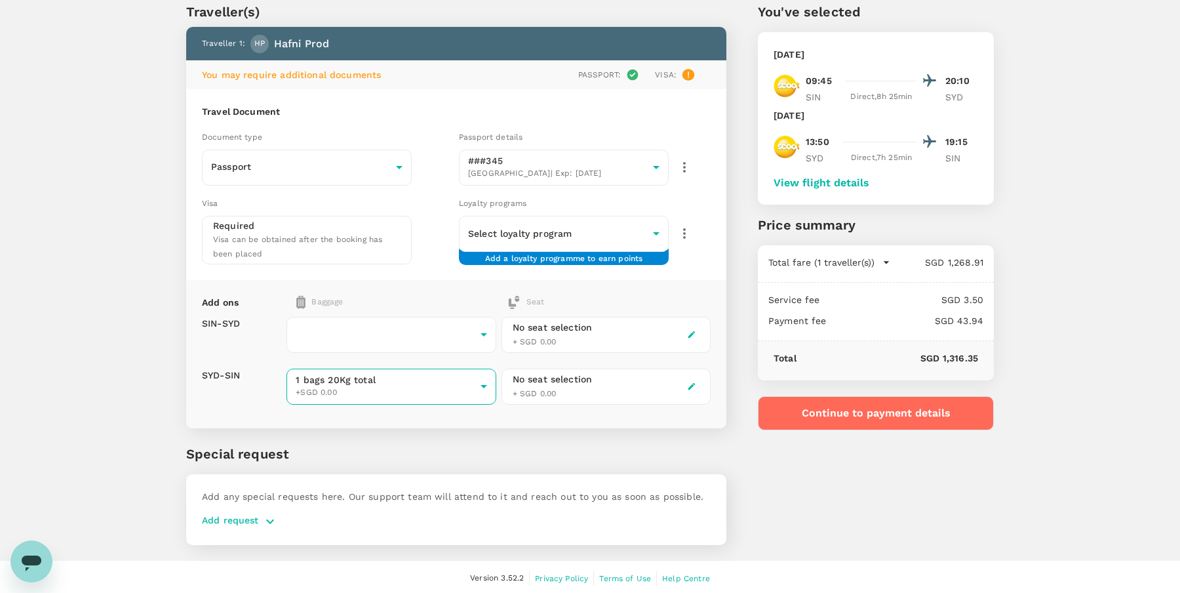
click at [337, 385] on body "Back to flight results Flight review Traveller(s) Traveller 1 : HP Hafni Prod Y…" at bounding box center [590, 274] width 1180 height 644
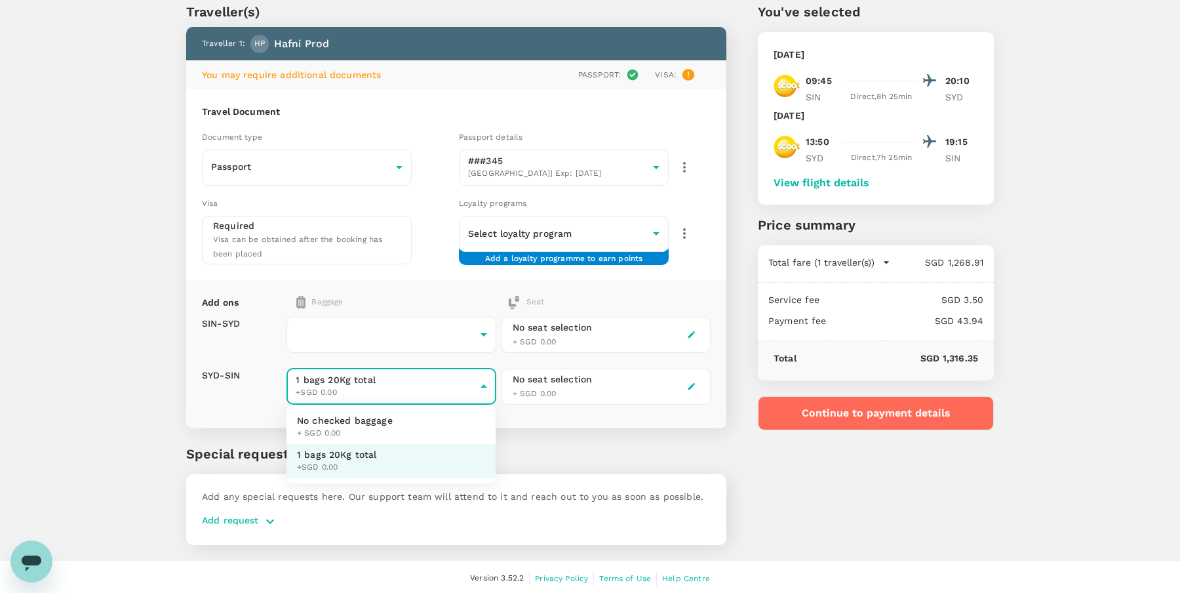
click at [158, 412] on div at bounding box center [590, 296] width 1180 height 593
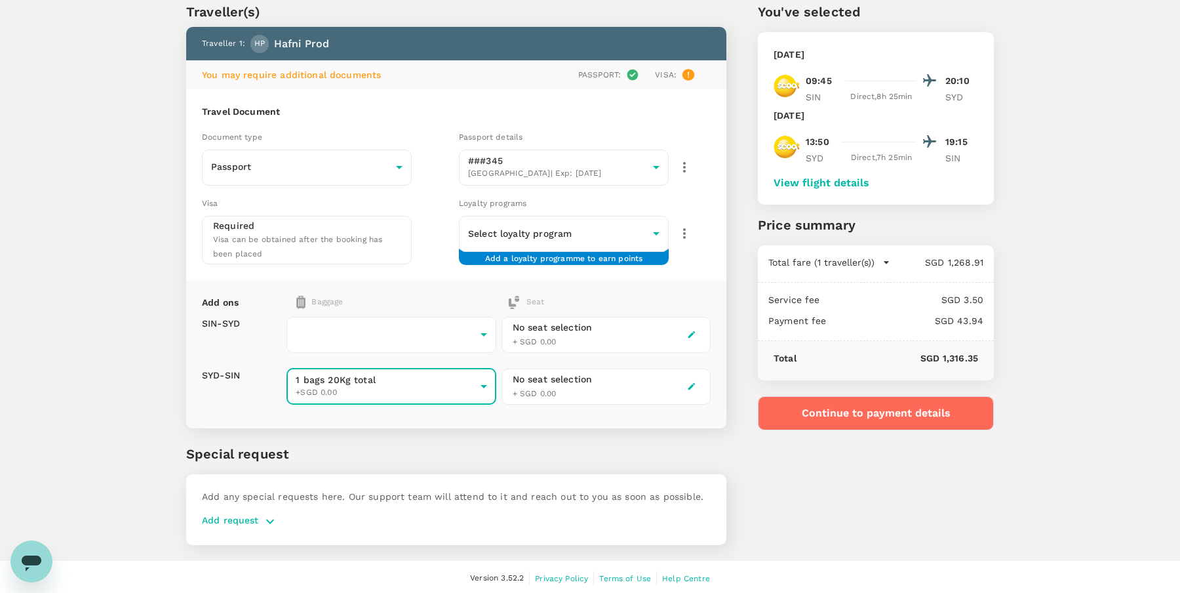
click at [336, 352] on div "​ 1 - 0 ​" at bounding box center [390, 335] width 209 height 52
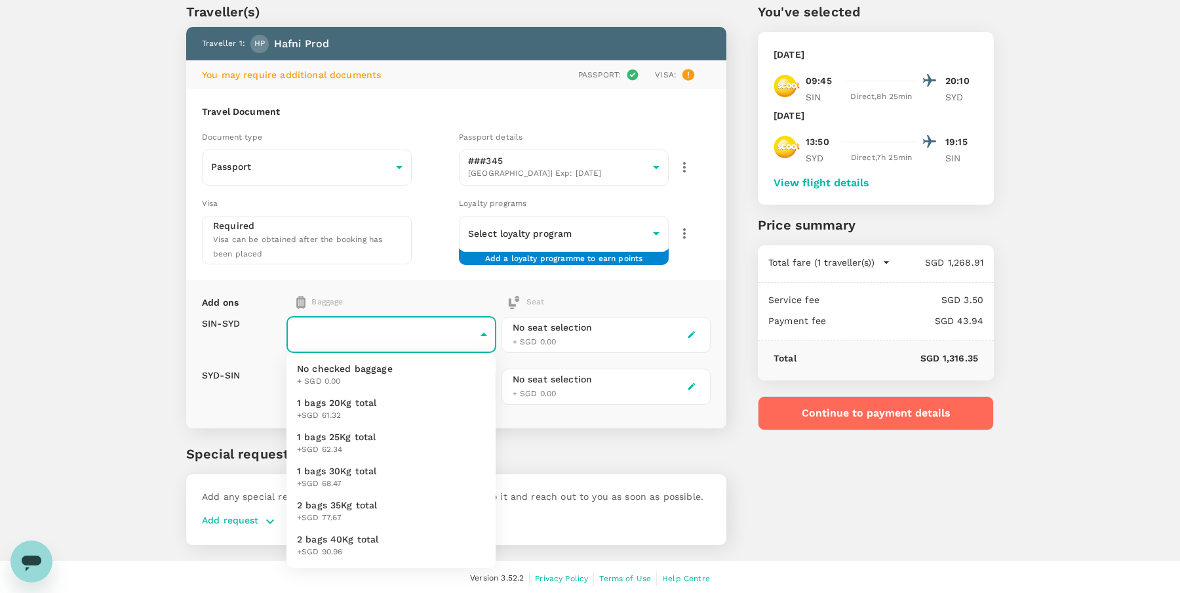
click at [340, 335] on body "Back to flight results Flight review Traveller(s) Traveller 1 : HP Hafni Prod Y…" at bounding box center [590, 274] width 1180 height 644
click at [138, 362] on div at bounding box center [590, 296] width 1180 height 593
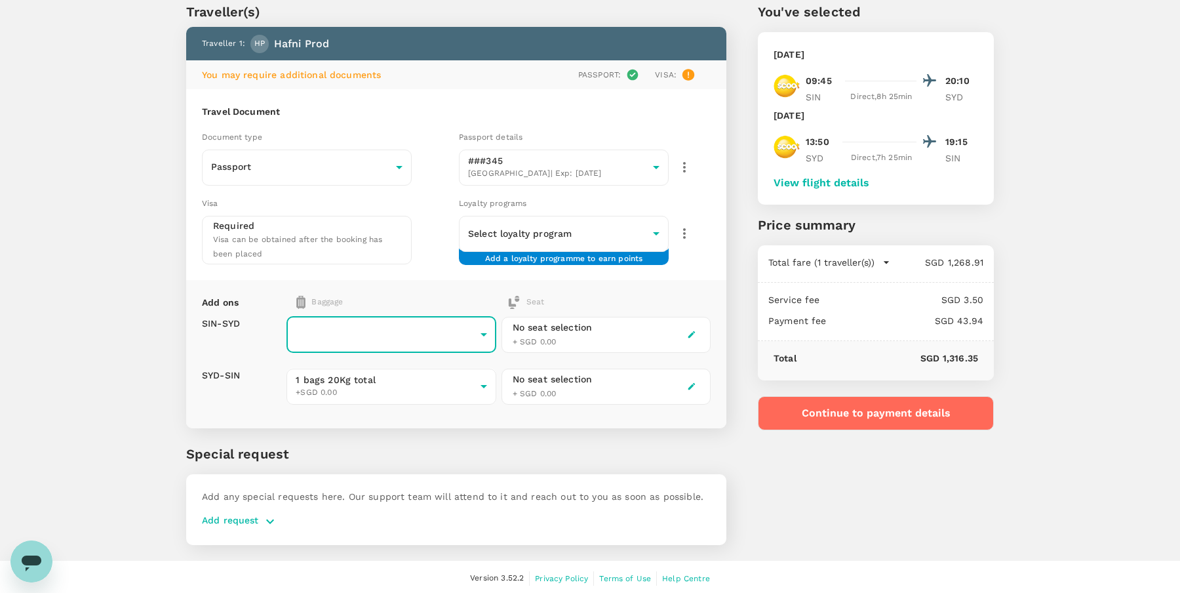
click at [807, 184] on button "View flight details" at bounding box center [821, 183] width 96 height 12
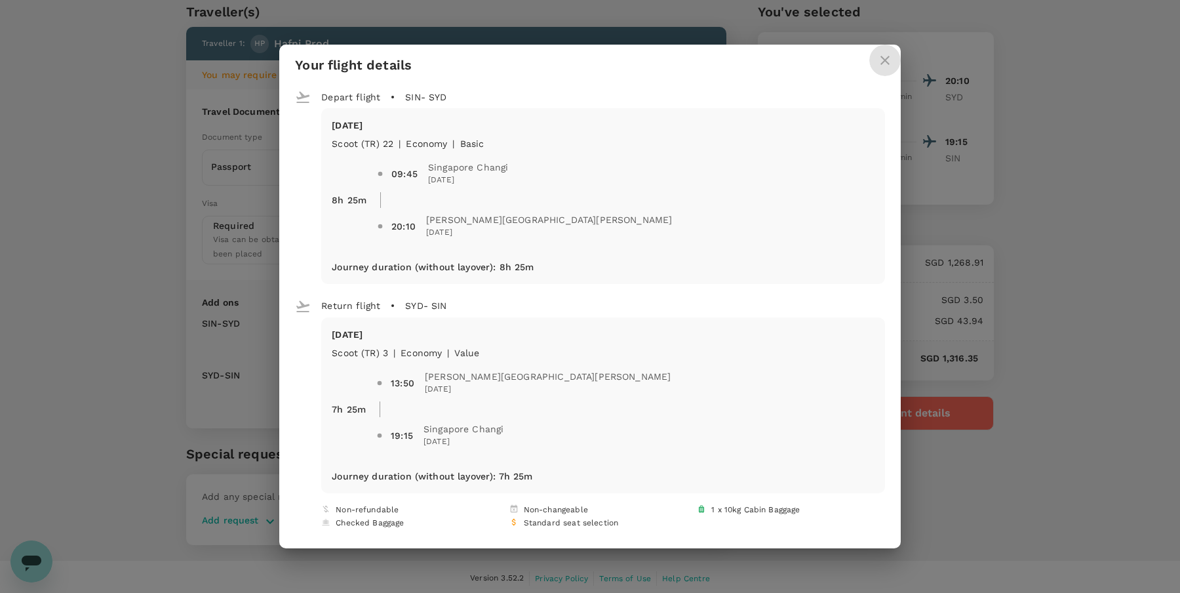
click at [880, 60] on icon "close" at bounding box center [884, 60] width 9 height 9
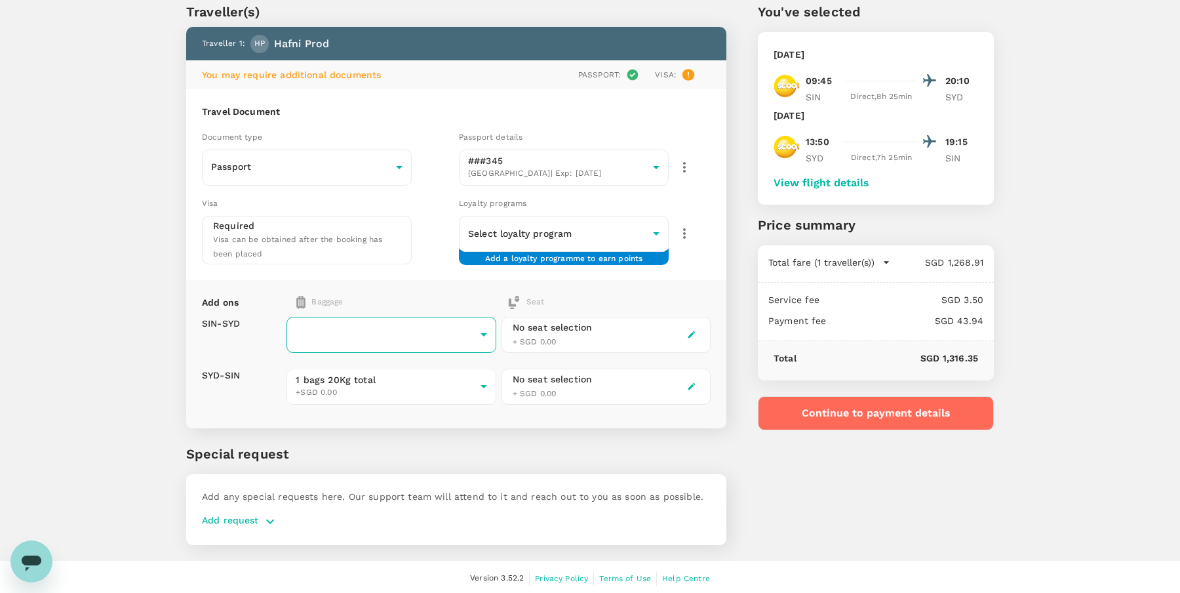
click at [348, 326] on body "Back to flight results Flight review Traveller(s) Traveller 1 : HP Hafni Prod Y…" at bounding box center [590, 274] width 1180 height 644
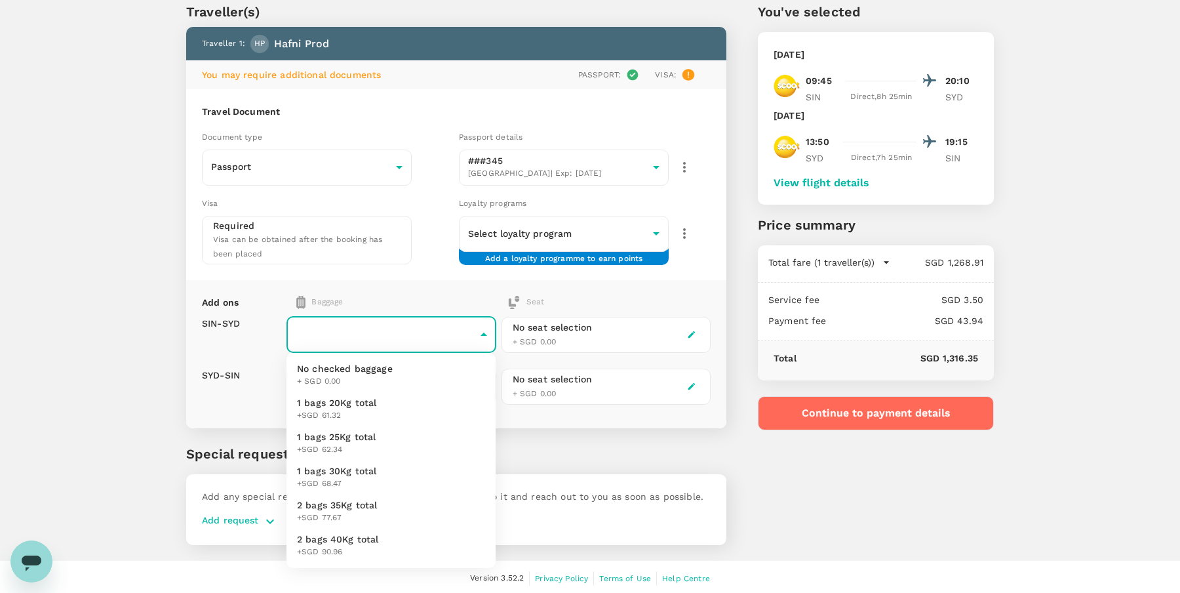
click at [359, 416] on span "+SGD 61.32" at bounding box center [337, 415] width 80 height 13
type input "1 - 61.32"
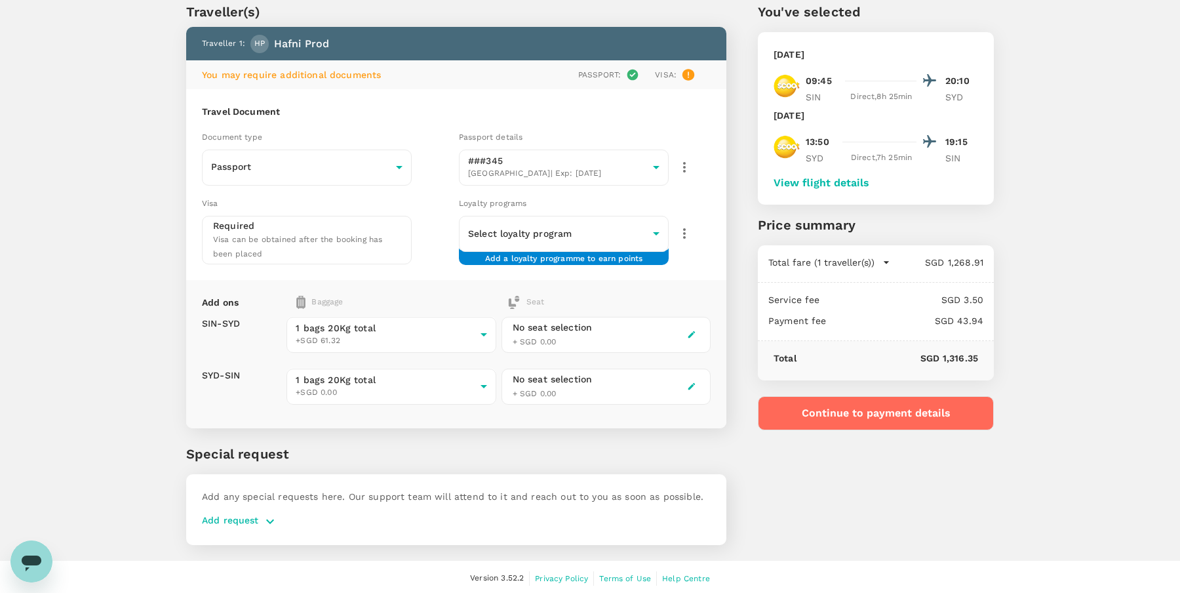
click at [243, 416] on div "Add ons Baggage Seat SIN - SYD SYD - SIN 1 bags 20Kg total +SGD 61.32 1 - 61.32…" at bounding box center [456, 354] width 540 height 148
